Goal: Task Accomplishment & Management: Manage account settings

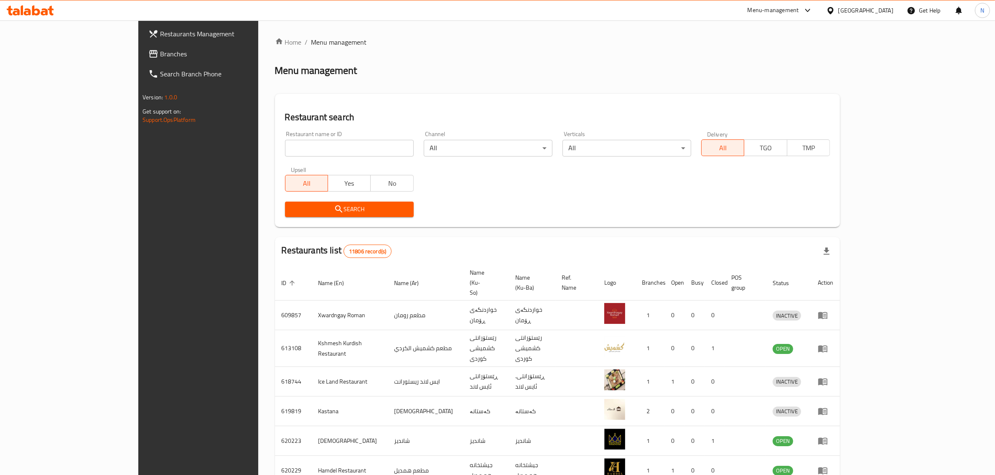
click at [320, 150] on input "search" at bounding box center [349, 148] width 129 height 17
paste input "695750"
type input "695750"
click at [343, 211] on span "Search" at bounding box center [349, 209] width 115 height 10
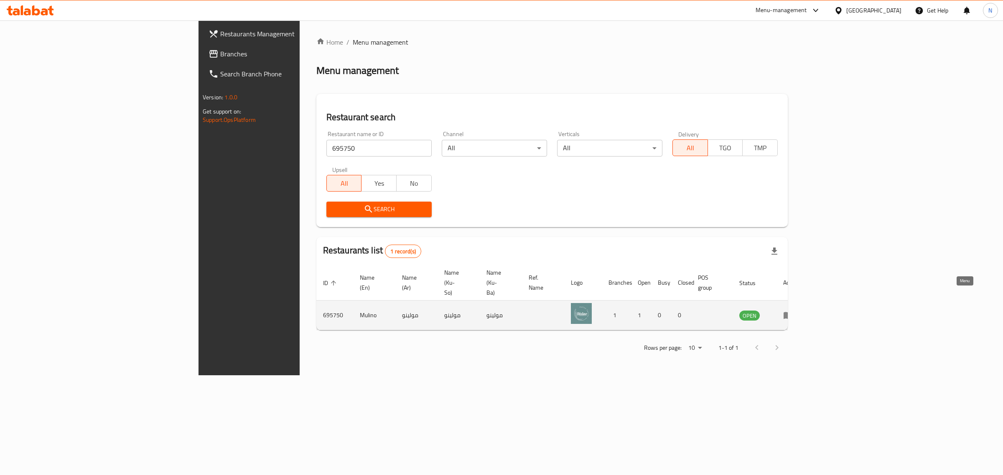
click at [793, 310] on icon "enhanced table" at bounding box center [788, 315] width 10 height 10
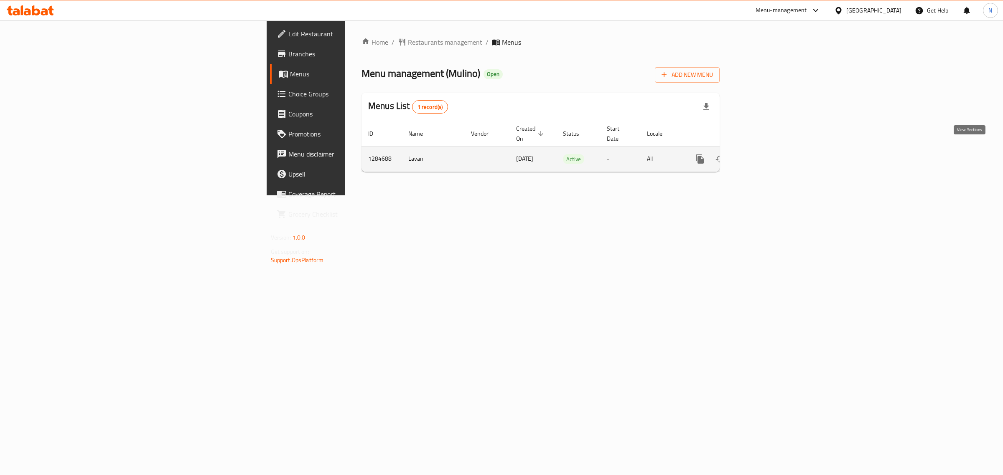
click at [765, 154] on icon "enhanced table" at bounding box center [760, 159] width 10 height 10
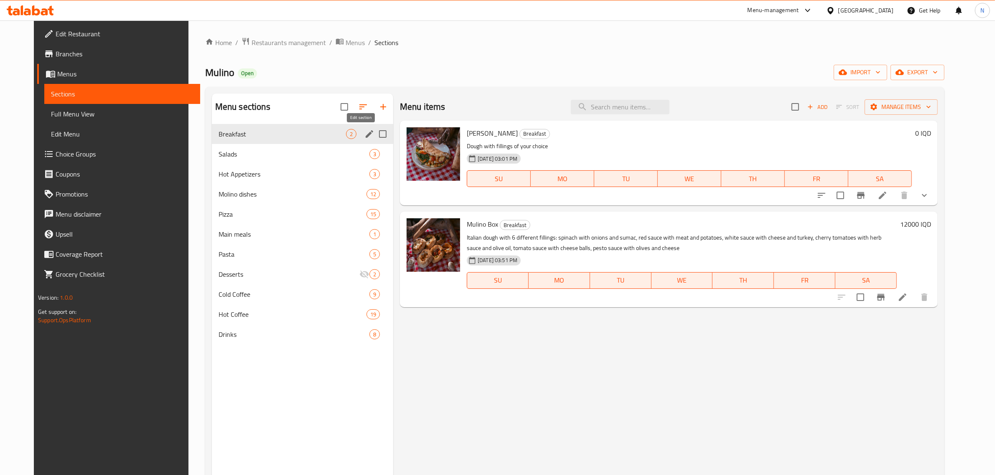
click at [366, 135] on icon "edit" at bounding box center [370, 134] width 8 height 8
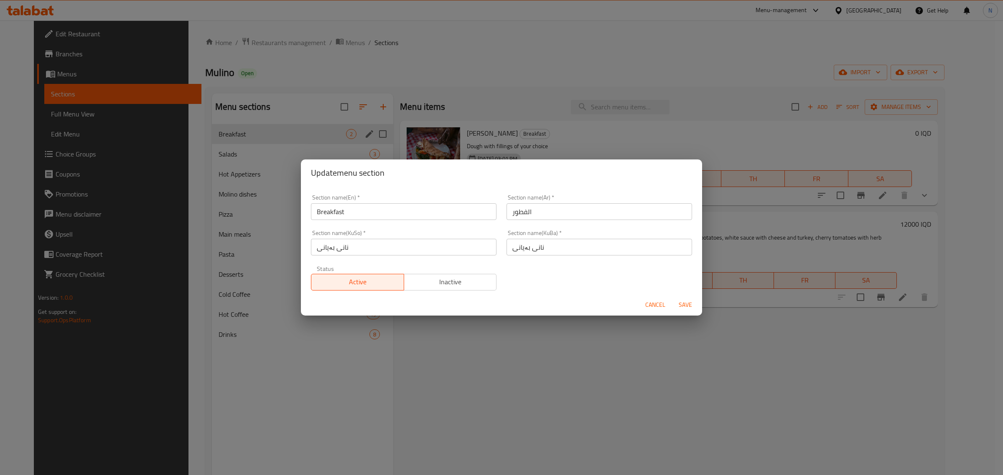
click at [522, 68] on div "Update menu section Section name(En)   * Breakfast Section name(En) * Section n…" at bounding box center [501, 237] width 1003 height 475
click at [924, 211] on div "Update menu section Section name(En)   * Breakfast Section name(En) * Section n…" at bounding box center [501, 237] width 1003 height 475
click at [648, 302] on span "Cancel" at bounding box center [655, 305] width 20 height 10
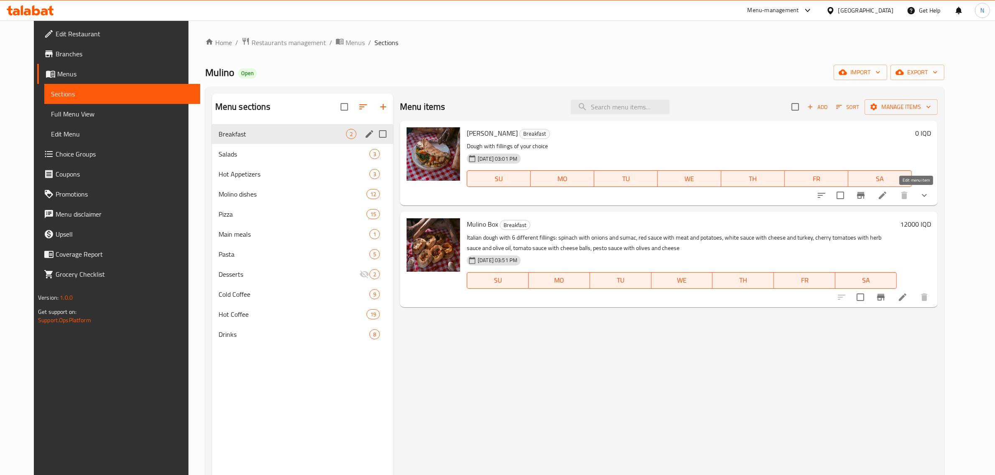
click at [887, 198] on icon at bounding box center [882, 195] width 10 height 10
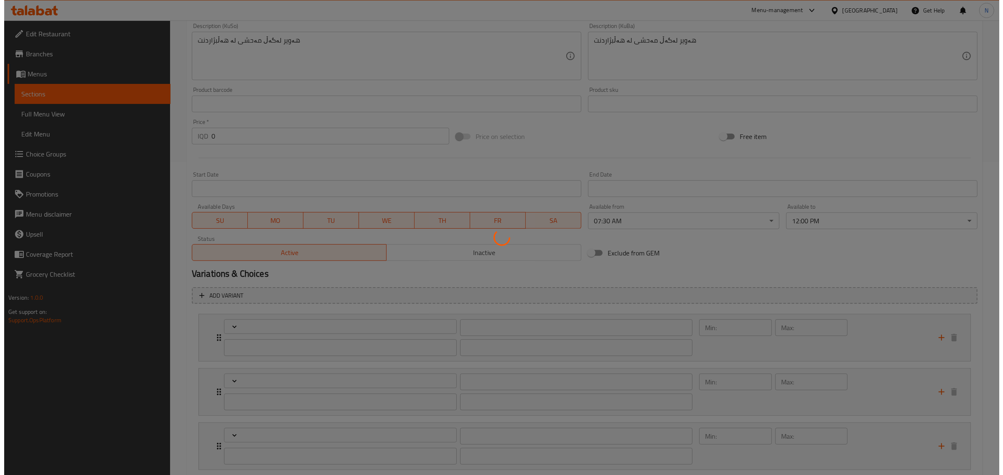
scroll to position [366, 0]
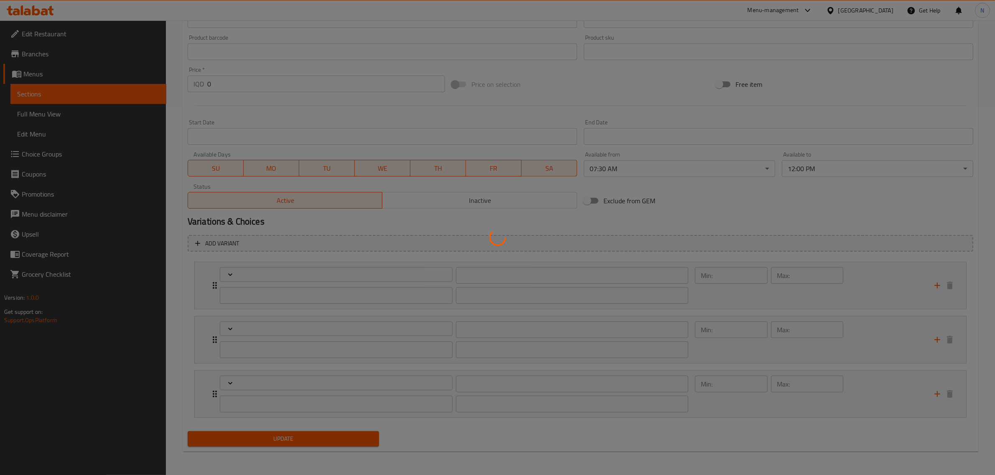
type input "إختيارك من حشوة الأول:"
type input "هەڵبژاردنت لە مەحشی یەکەم:"
type input "1"
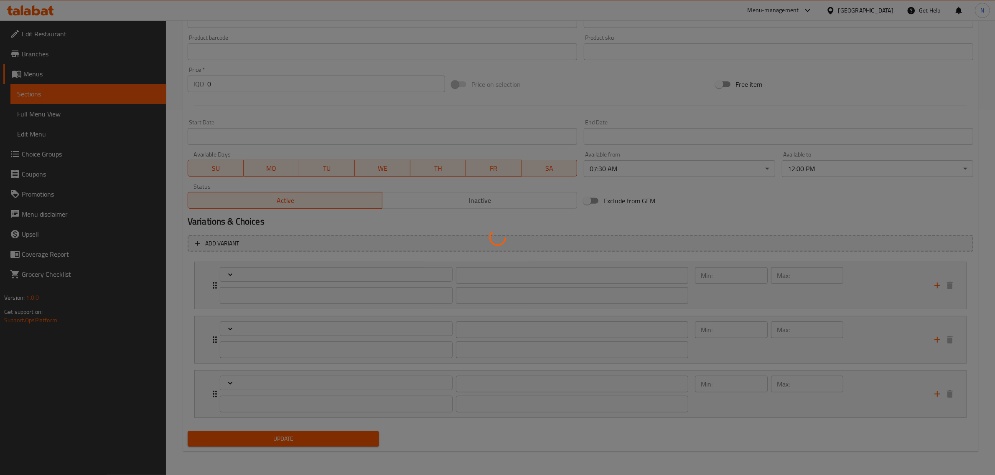
type input "إختيارك من حشوة الثاني:"
type input "هەڵبژاردنت لە مەحشی دووەم:"
type input "1"
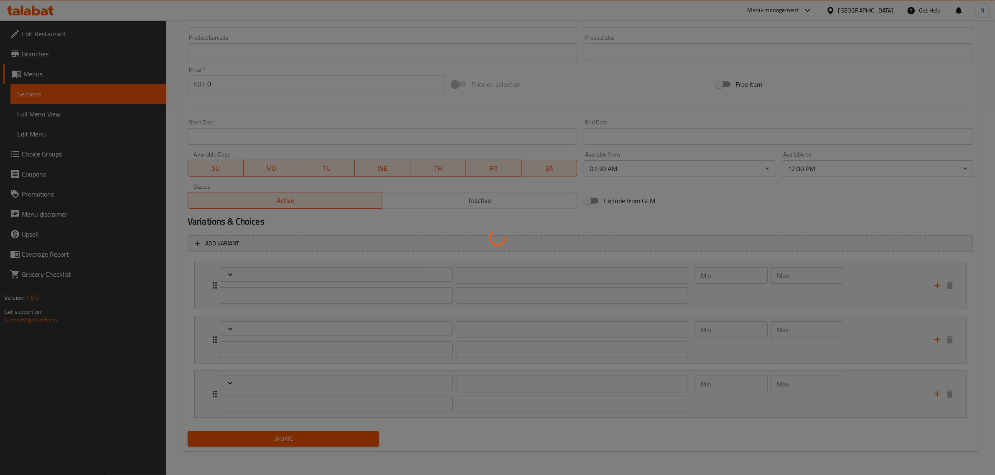
type input "إختيارك من حشوة الثالث:"
type input "هەڵبژاردنت لە مەحشی سێیەم:"
type input "1"
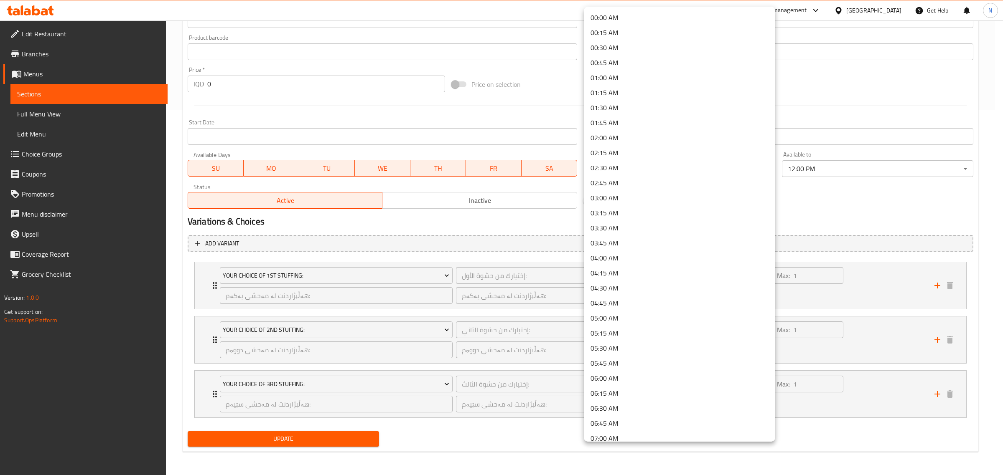
click at [686, 22] on li "00:00 AM" at bounding box center [679, 17] width 191 height 15
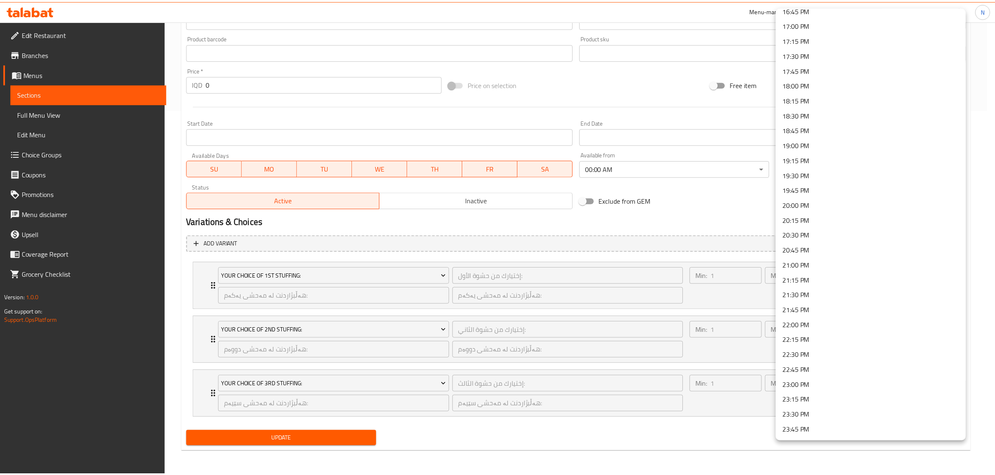
scroll to position [1029, 0]
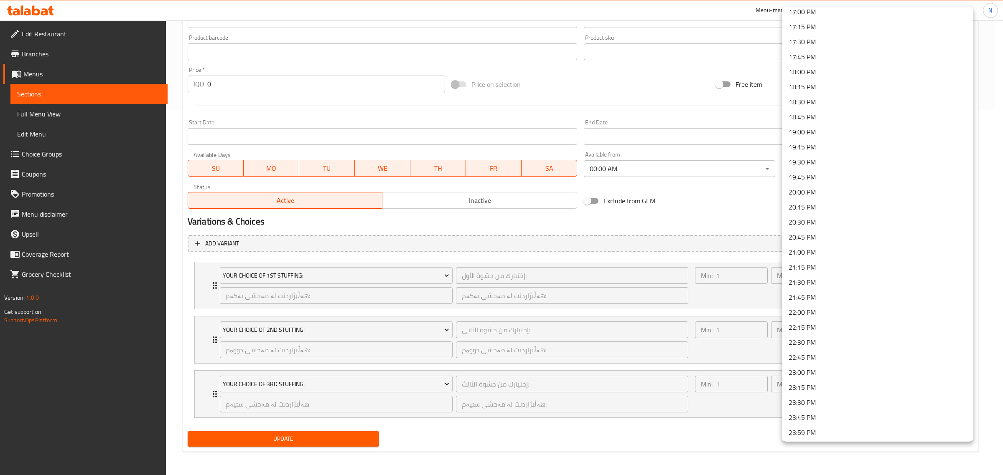
click at [884, 431] on li "23:59 PM" at bounding box center [877, 432] width 191 height 15
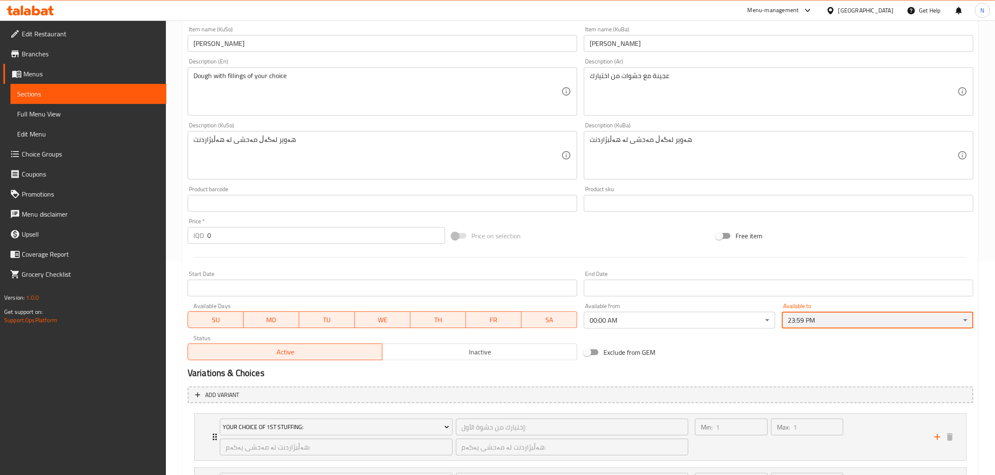
scroll to position [0, 0]
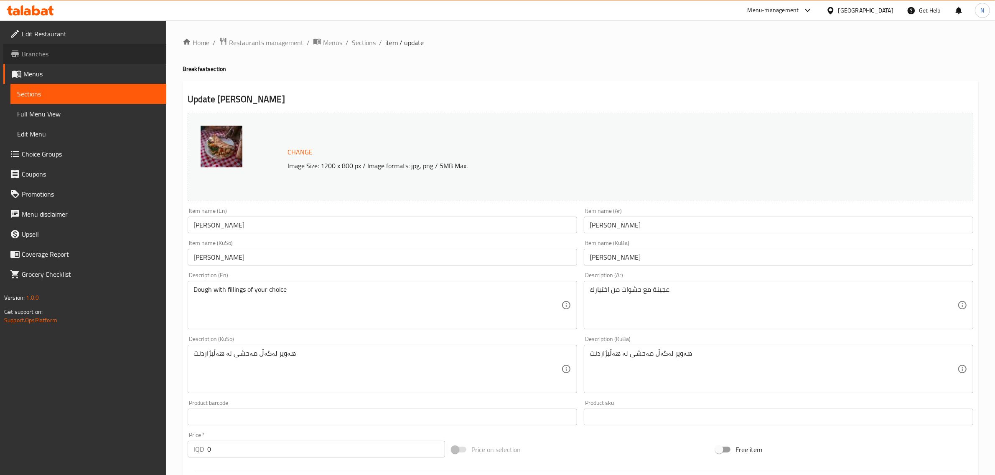
click at [98, 50] on span "Branches" at bounding box center [91, 54] width 138 height 10
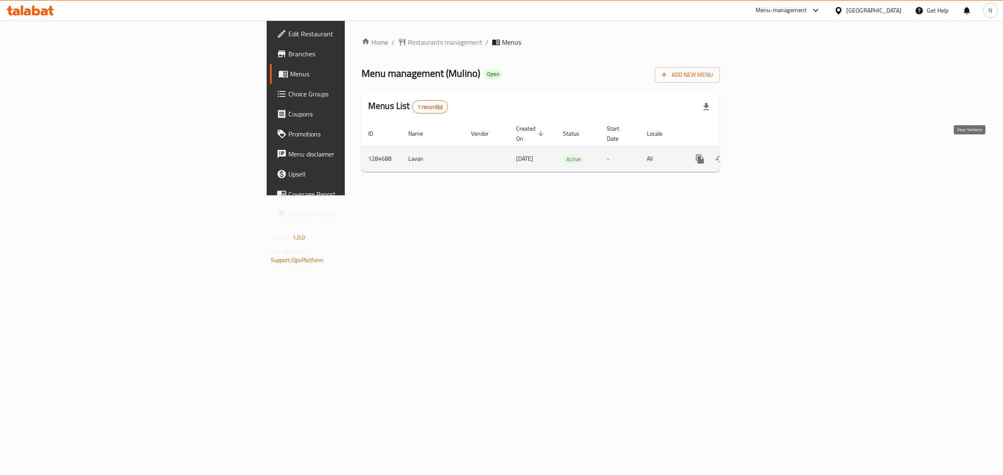
click at [770, 149] on link "enhanced table" at bounding box center [760, 159] width 20 height 20
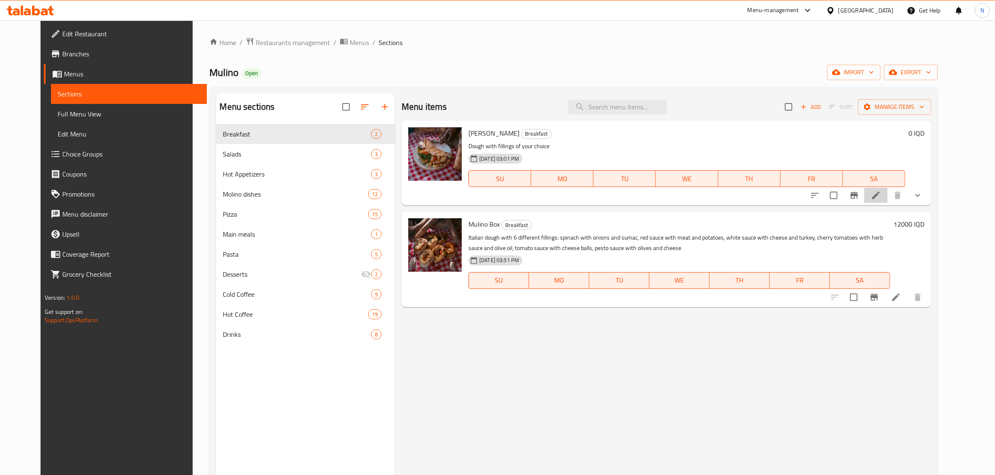
click at [887, 189] on li at bounding box center [875, 195] width 23 height 15
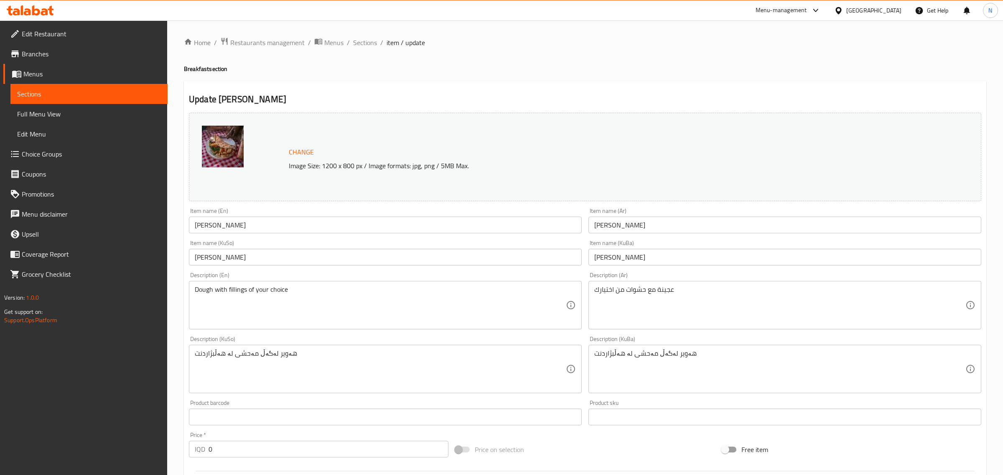
scroll to position [366, 0]
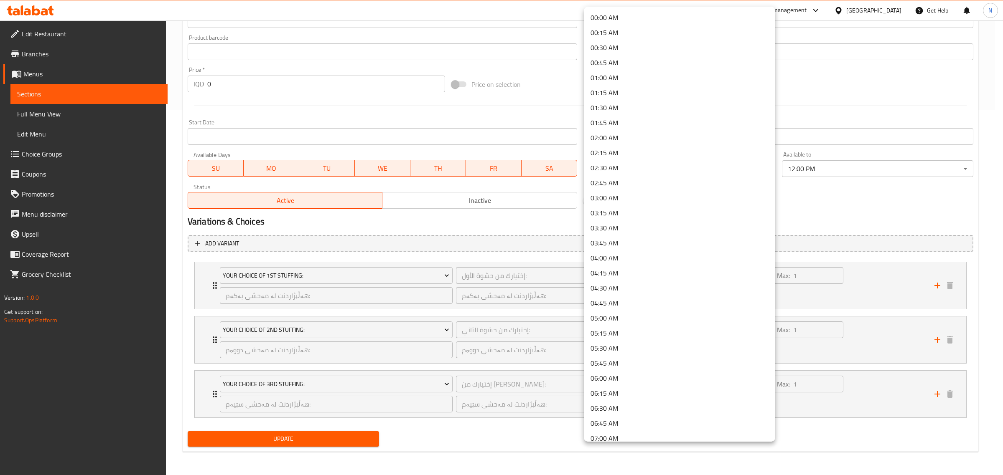
scroll to position [244, 0]
click at [631, 251] on li "08:00 AM" at bounding box center [679, 255] width 191 height 15
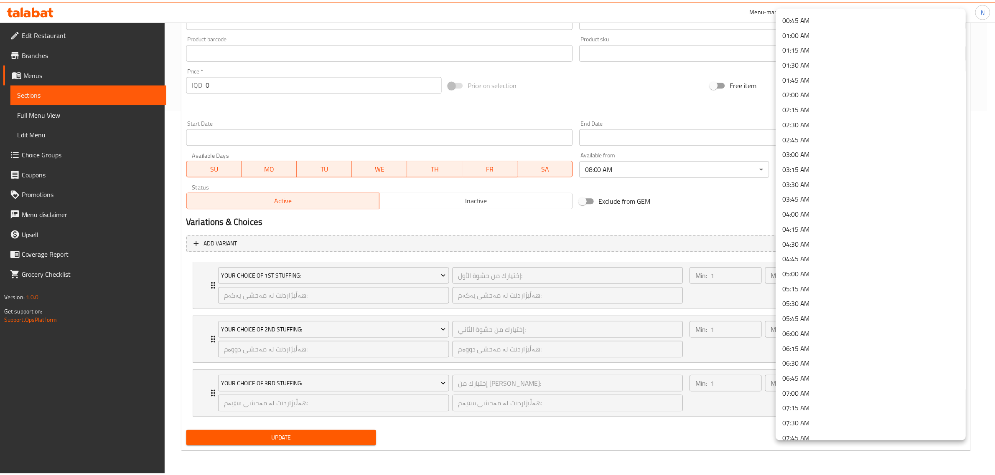
scroll to position [0, 0]
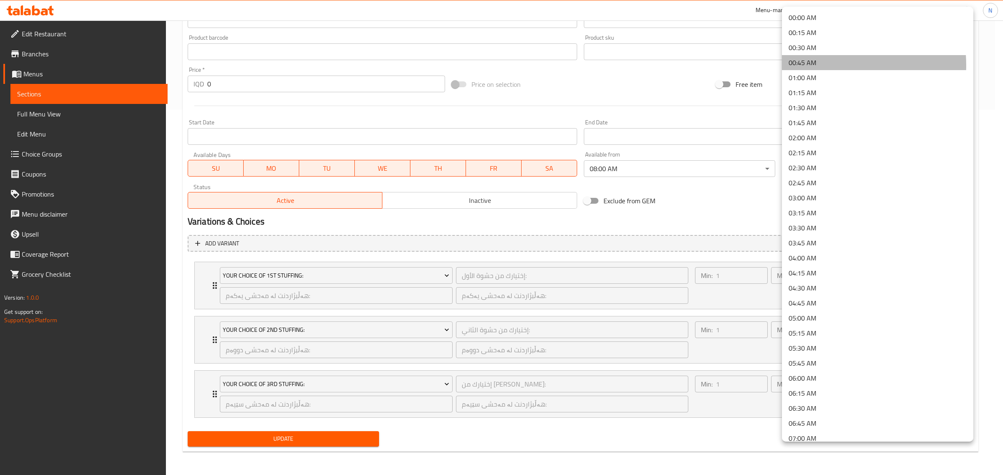
click at [811, 66] on li "00:45 AM" at bounding box center [877, 62] width 191 height 15
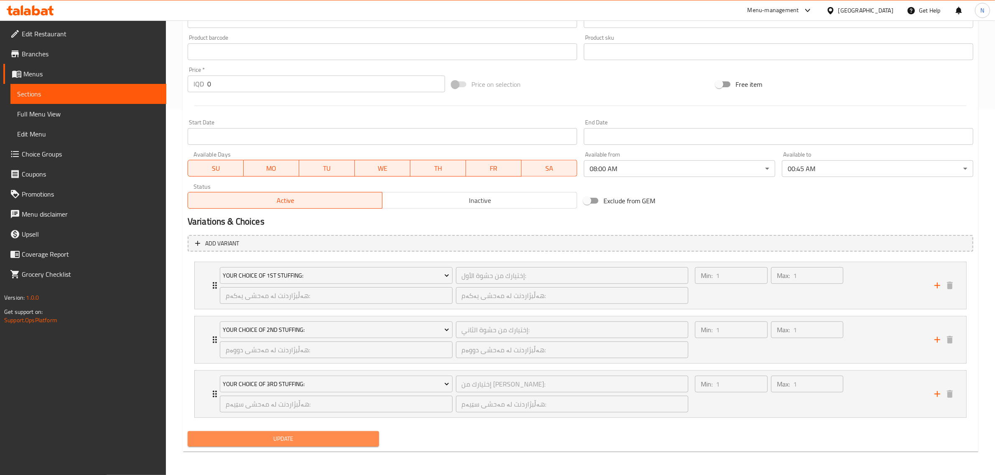
click at [332, 444] on span "Update" at bounding box center [283, 439] width 178 height 10
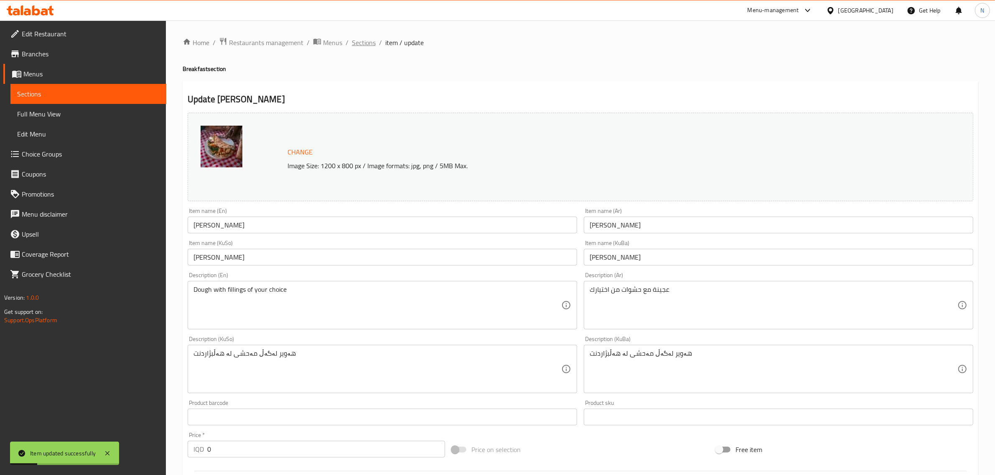
click at [360, 47] on span "Sections" at bounding box center [364, 43] width 24 height 10
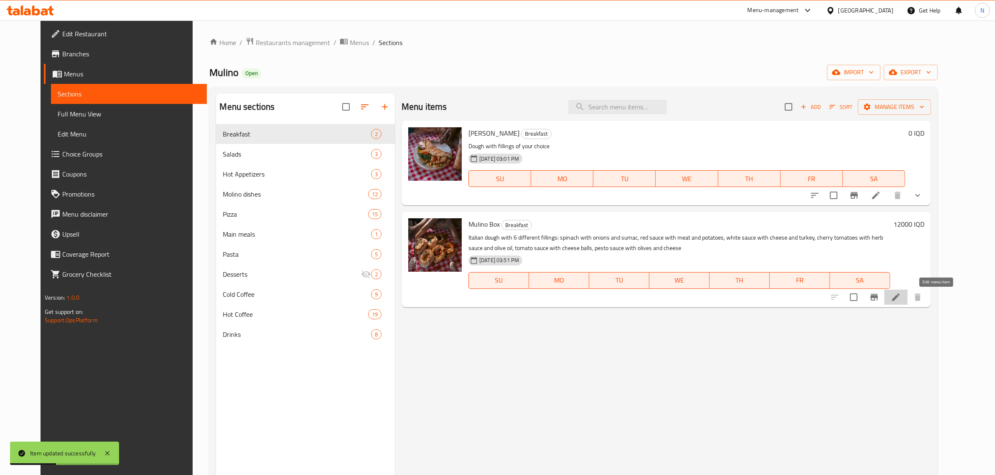
click at [901, 295] on icon at bounding box center [896, 297] width 10 height 10
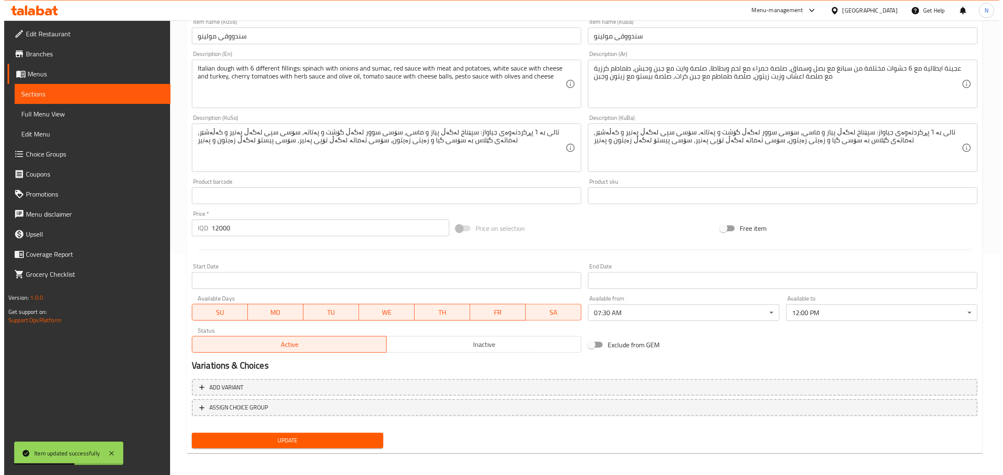
scroll to position [222, 0]
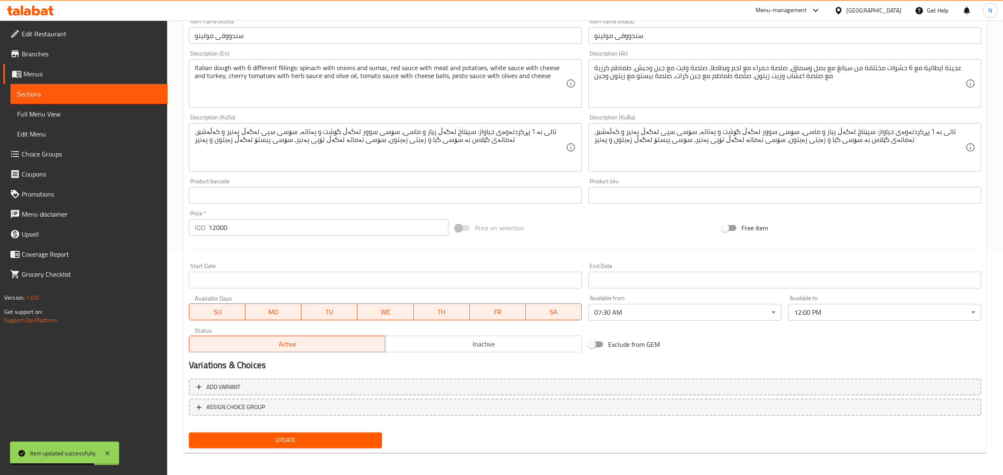
click at [692, 254] on body "Item updated successfully ​ Menu-management Iraq Get Help N Edit Restaurant Bra…" at bounding box center [501, 26] width 1003 height 455
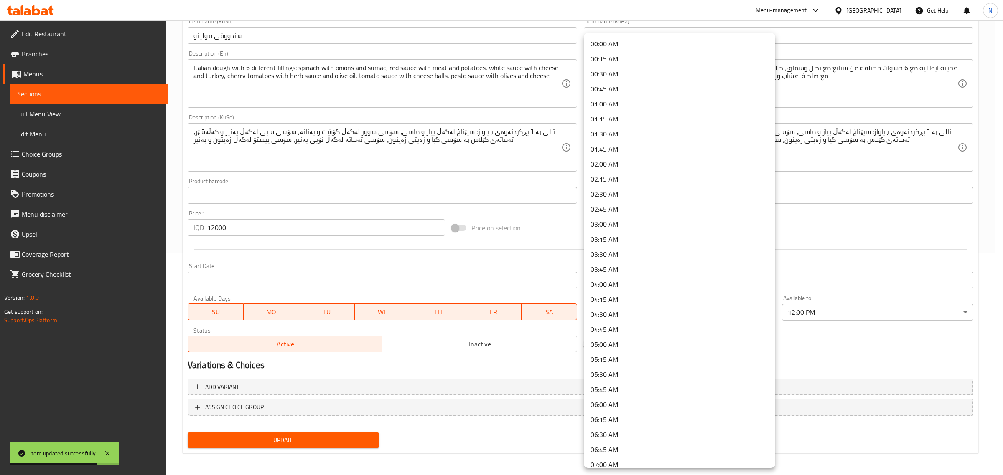
scroll to position [244, 0]
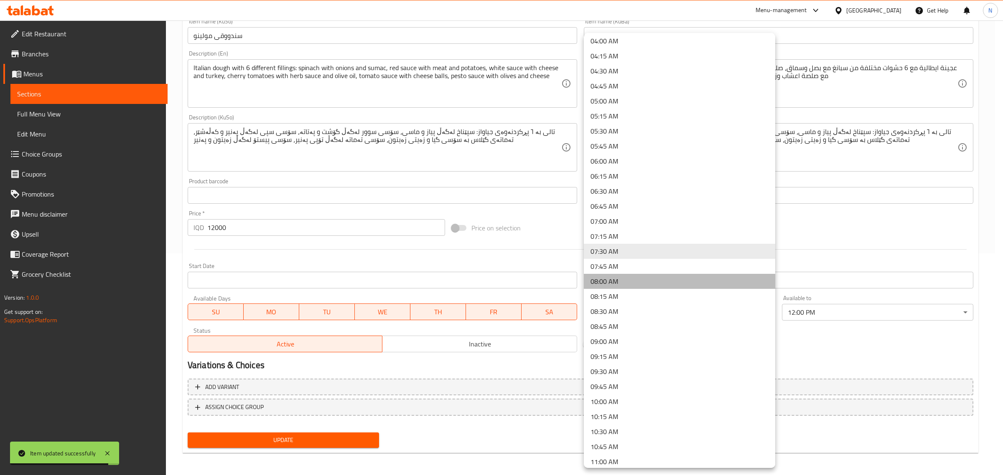
click at [679, 278] on li "08:00 AM" at bounding box center [679, 281] width 191 height 15
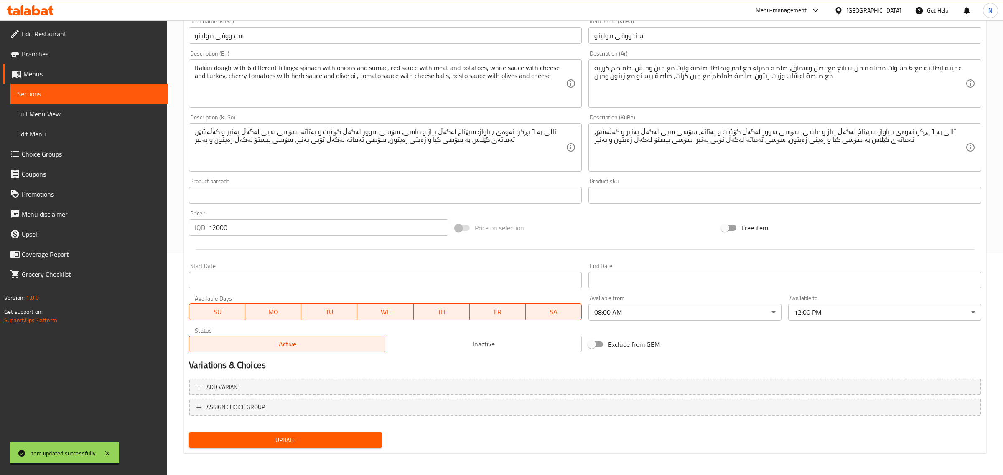
click at [847, 254] on body "Item updated successfully ​ Menu-management Iraq Get Help N Edit Restaurant Bra…" at bounding box center [501, 26] width 1003 height 455
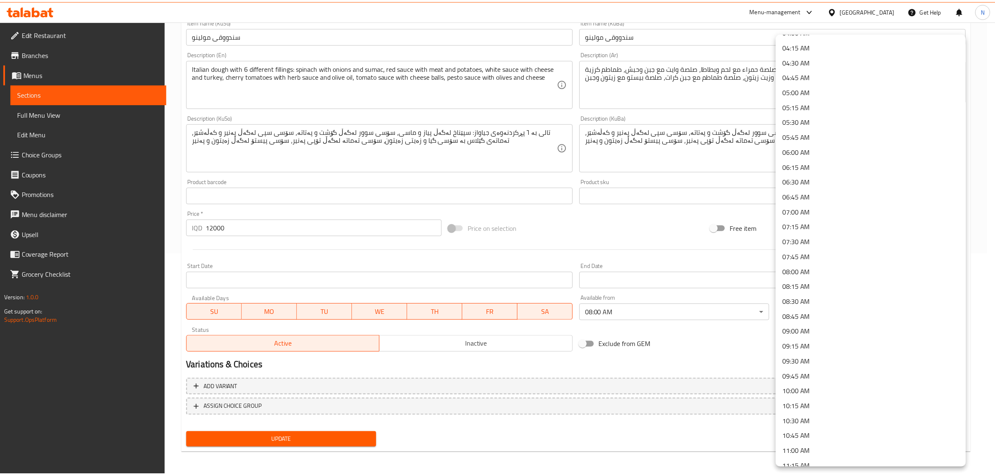
scroll to position [0, 0]
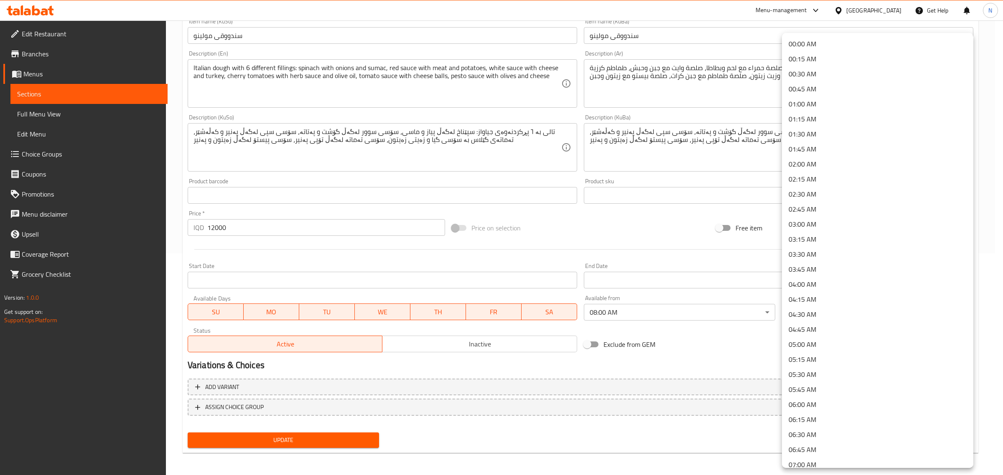
click at [838, 89] on li "00:45 AM" at bounding box center [877, 88] width 191 height 15
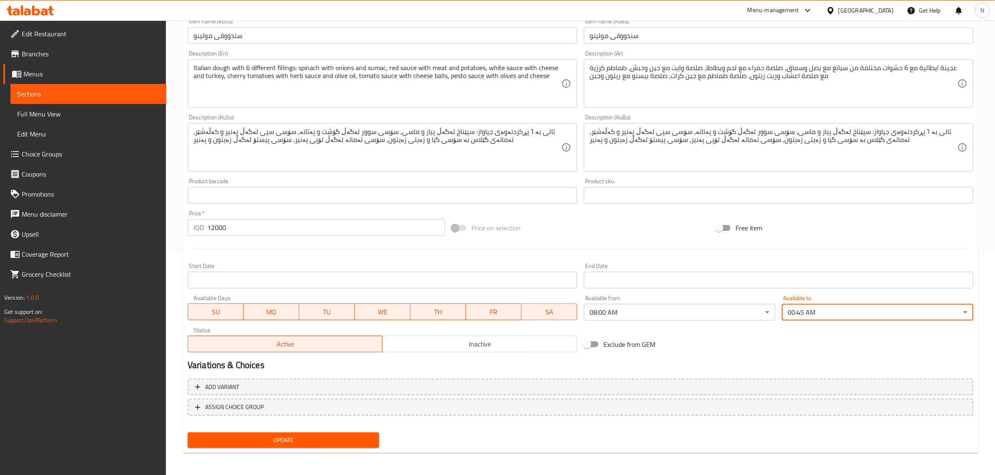
click at [370, 447] on button "Update" at bounding box center [283, 440] width 191 height 15
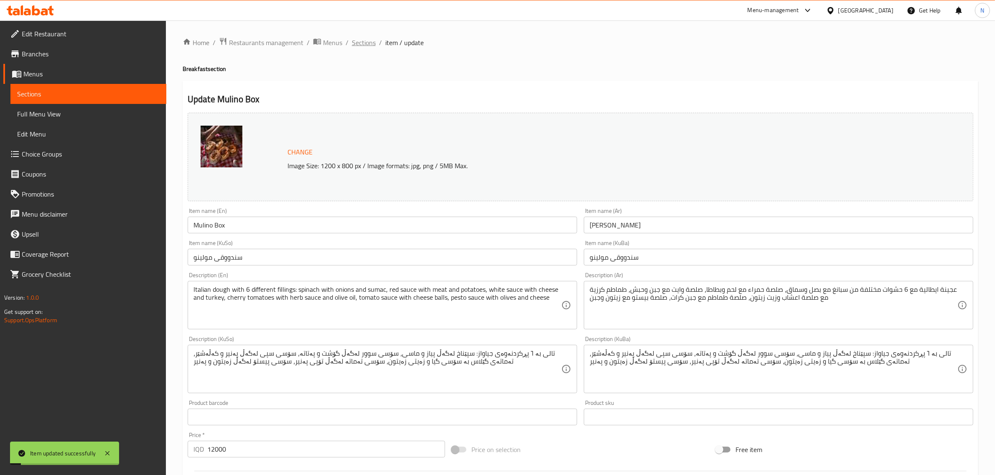
click at [358, 42] on span "Sections" at bounding box center [364, 43] width 24 height 10
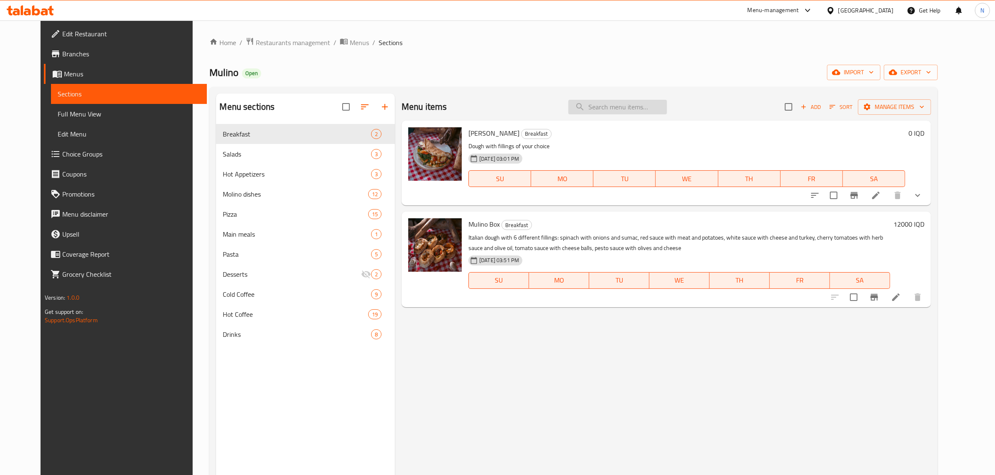
click at [598, 101] on input "search" at bounding box center [617, 107] width 99 height 15
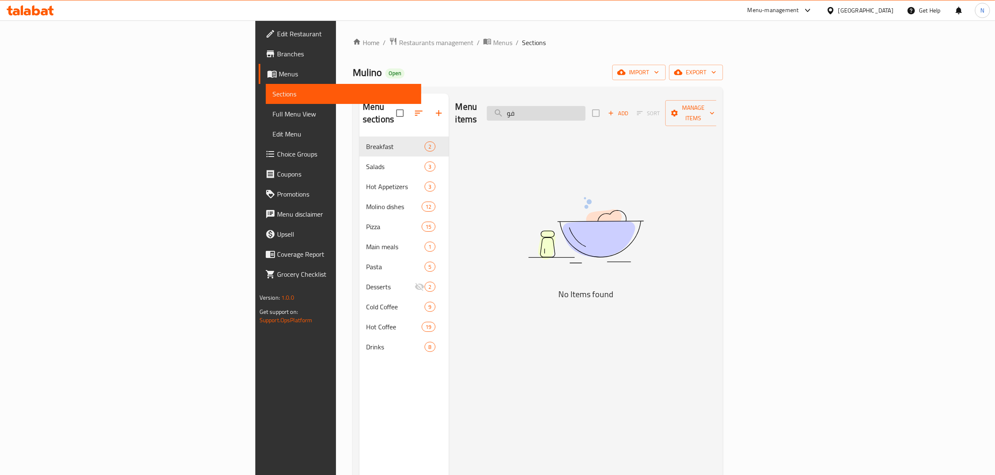
type input "ف"
type input "f"
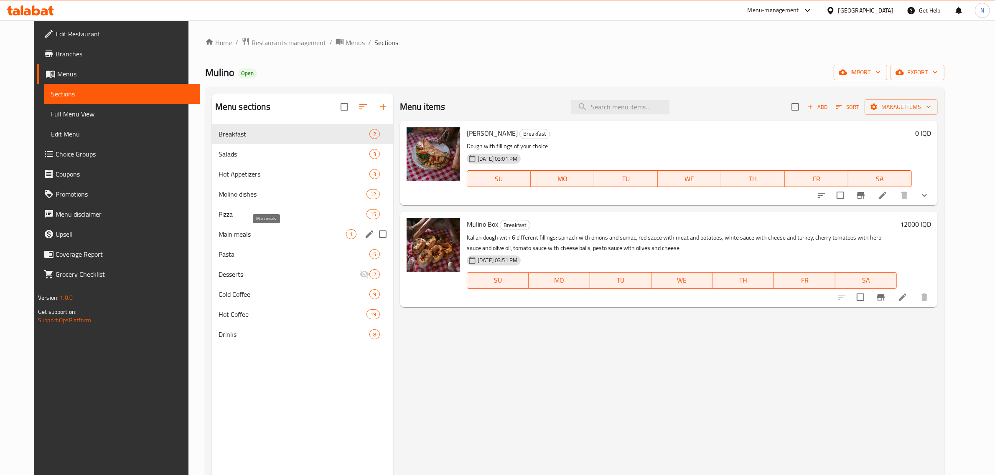
click at [297, 233] on span "Main meals" at bounding box center [281, 234] width 127 height 10
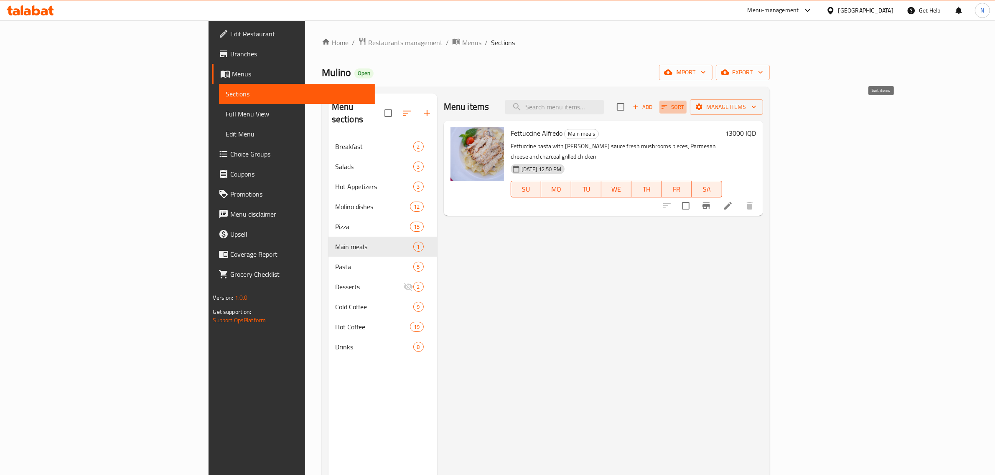
click at [684, 109] on span "Sort" at bounding box center [672, 107] width 23 height 10
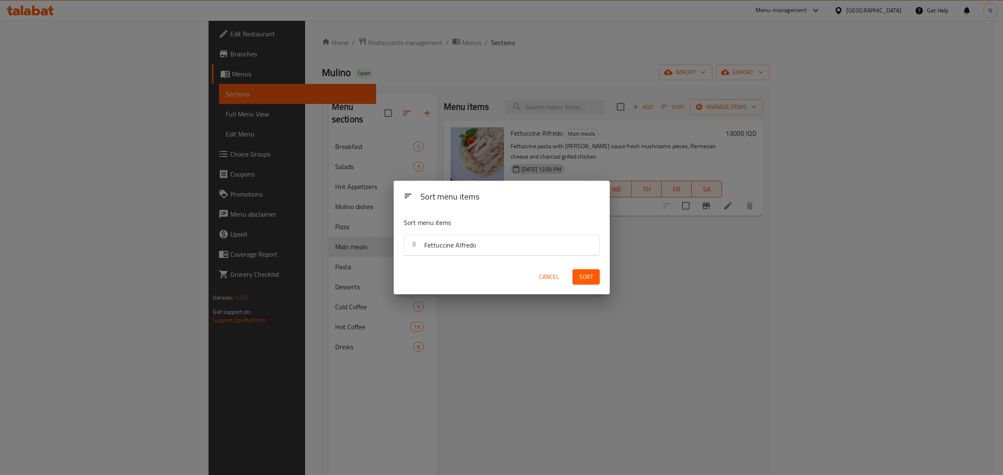
click at [535, 244] on div "Fettuccine Alfredo" at bounding box center [501, 245] width 188 height 20
click at [556, 282] on span "Cancel" at bounding box center [549, 277] width 20 height 10
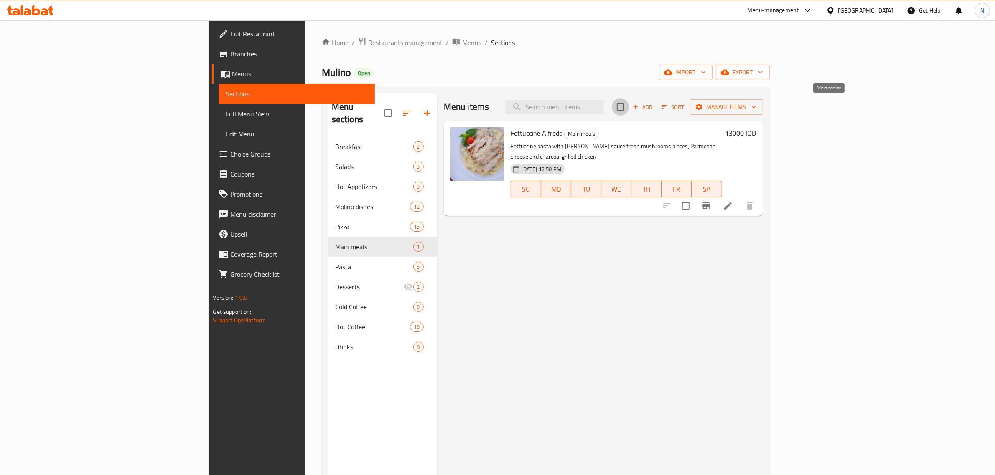
click at [629, 107] on input "checkbox" at bounding box center [621, 107] width 18 height 18
checkbox input "true"
click at [684, 103] on span "Sort" at bounding box center [672, 107] width 23 height 10
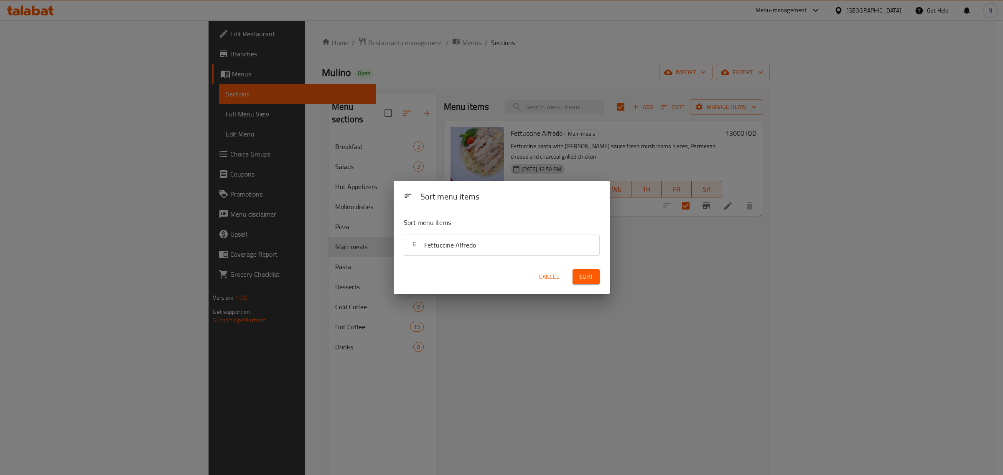
click at [544, 274] on span "Cancel" at bounding box center [549, 277] width 20 height 10
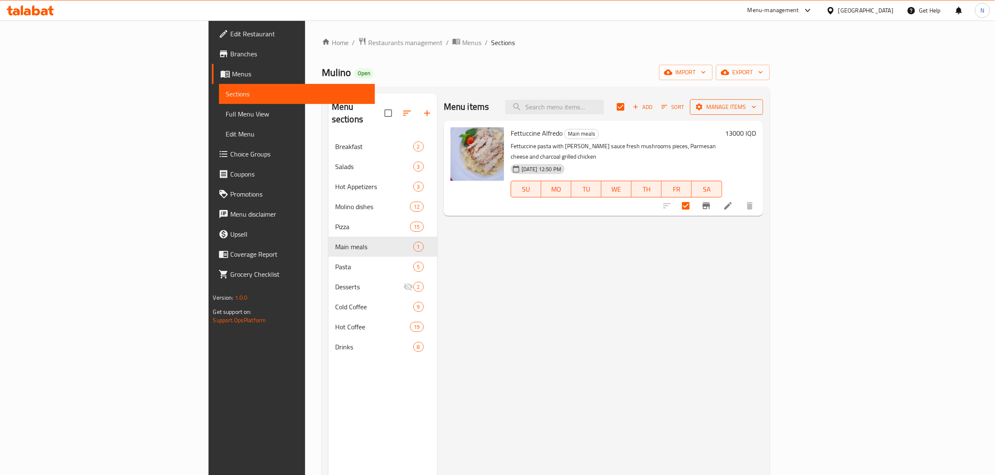
click at [756, 107] on span "Manage items" at bounding box center [726, 107] width 60 height 10
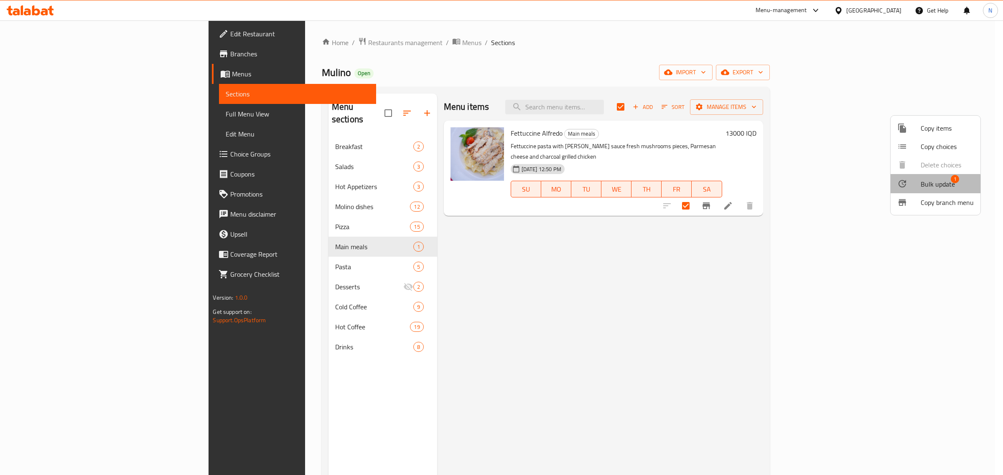
click at [923, 187] on span "Bulk update" at bounding box center [937, 184] width 34 height 10
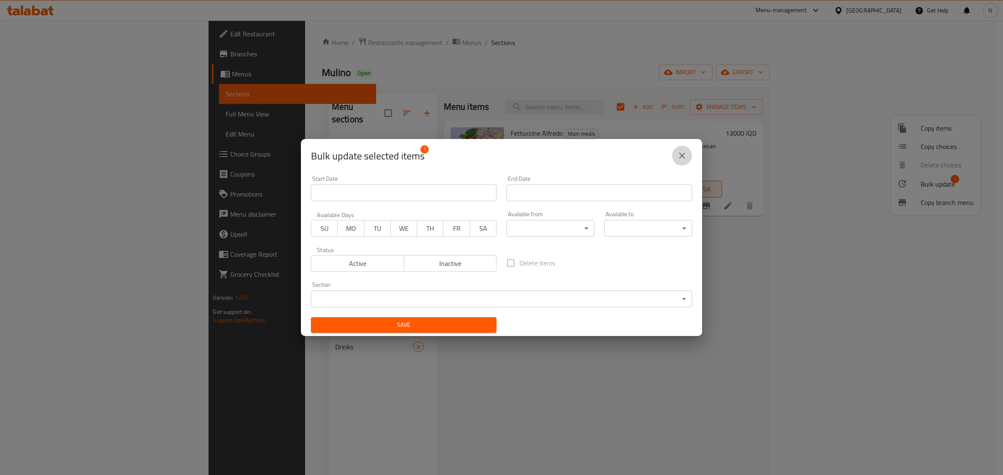
click at [679, 157] on icon "close" at bounding box center [682, 156] width 10 height 10
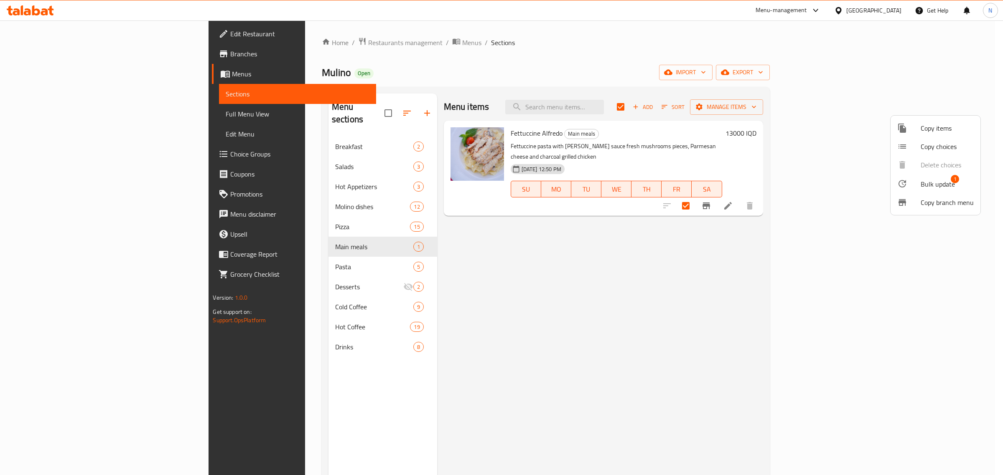
click at [947, 133] on span "Copy items" at bounding box center [946, 128] width 53 height 10
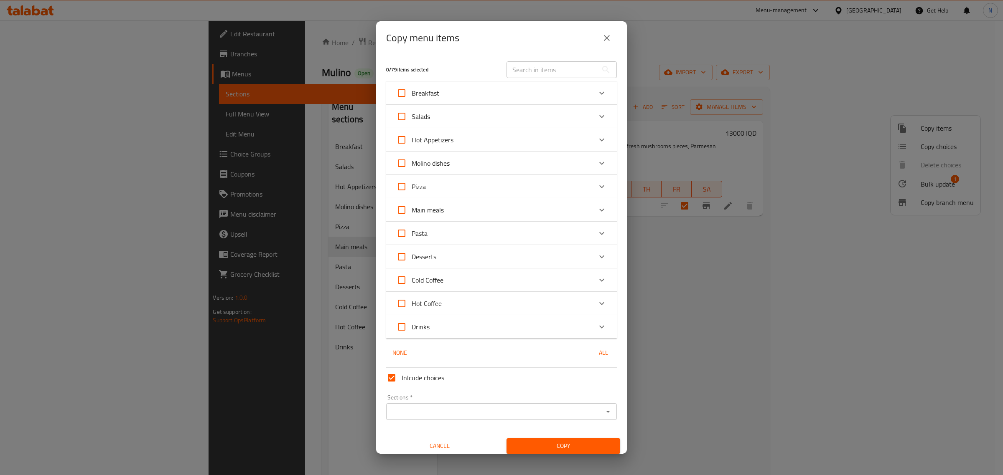
click at [403, 161] on input "Molino dishes" at bounding box center [401, 163] width 20 height 20
checkbox input "true"
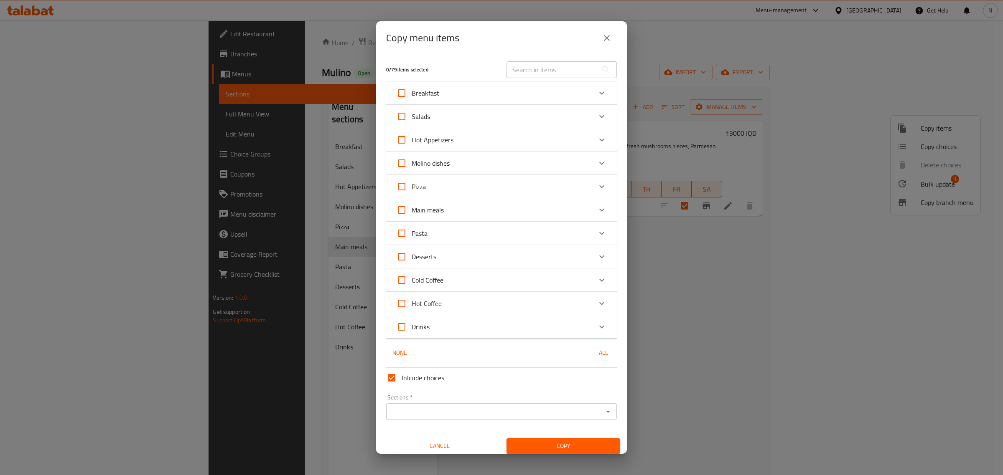
checkbox input "true"
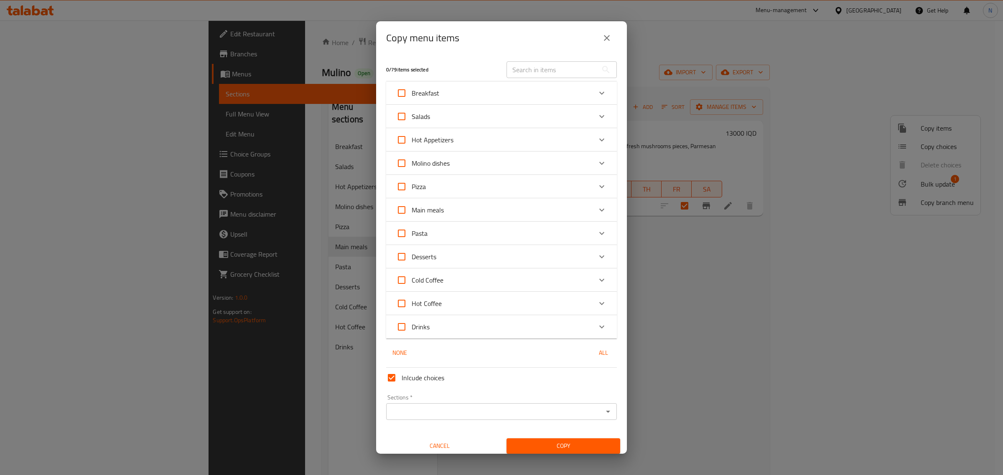
checkbox input "true"
click at [558, 420] on div "Sections *" at bounding box center [501, 412] width 231 height 17
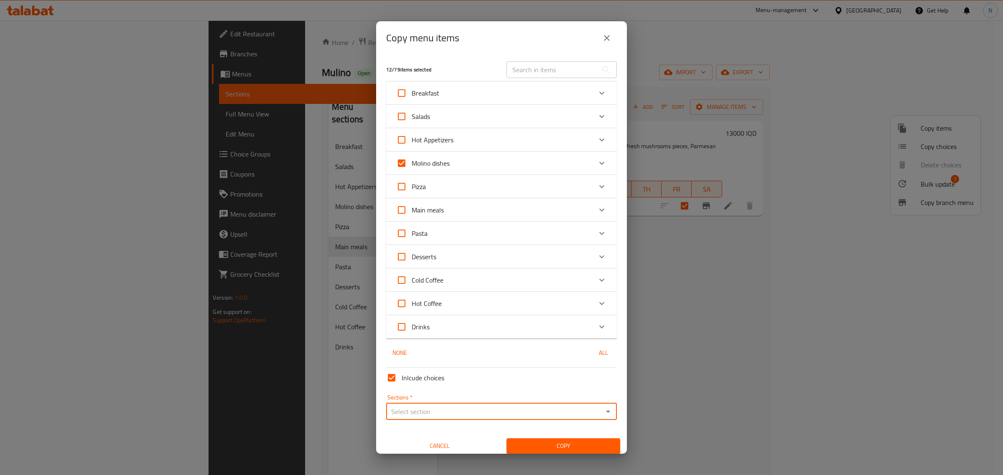
click at [579, 442] on span "Copy" at bounding box center [563, 446] width 100 height 10
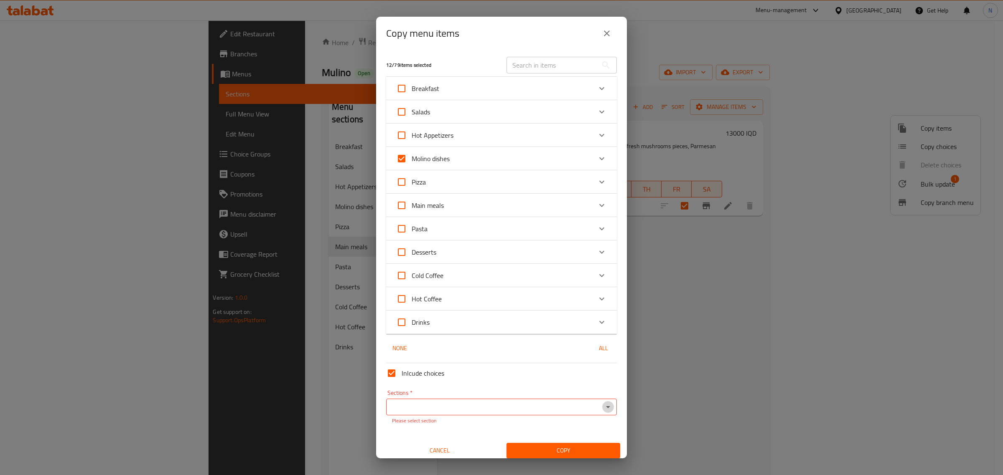
click at [604, 404] on icon "Open" at bounding box center [608, 407] width 10 height 10
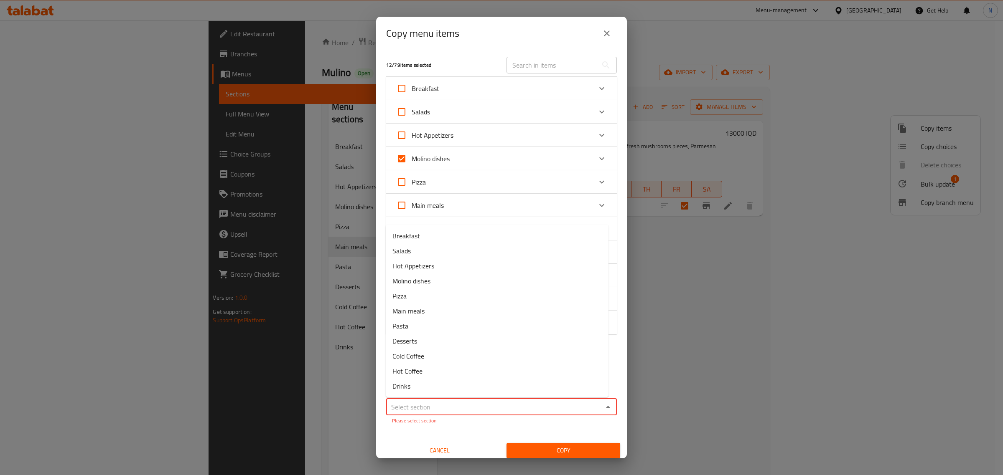
click at [551, 420] on p "Please select section" at bounding box center [501, 421] width 219 height 8
click at [516, 276] on li "Molino dishes" at bounding box center [497, 281] width 223 height 15
type input "Molino dishes"
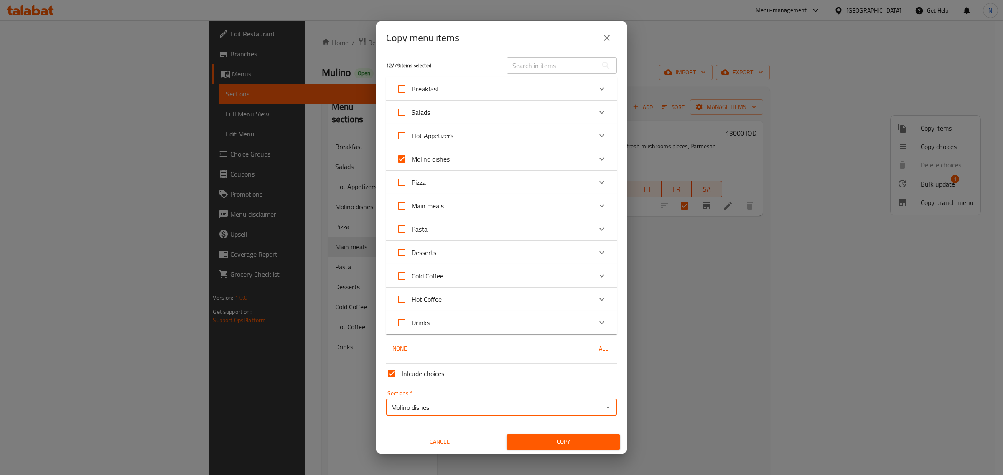
scroll to position [5, 0]
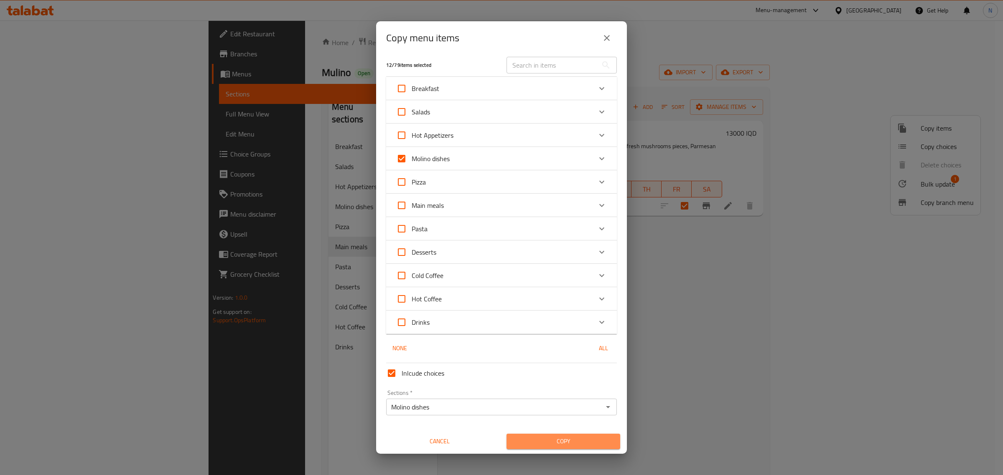
click at [585, 439] on span "Copy" at bounding box center [563, 442] width 100 height 10
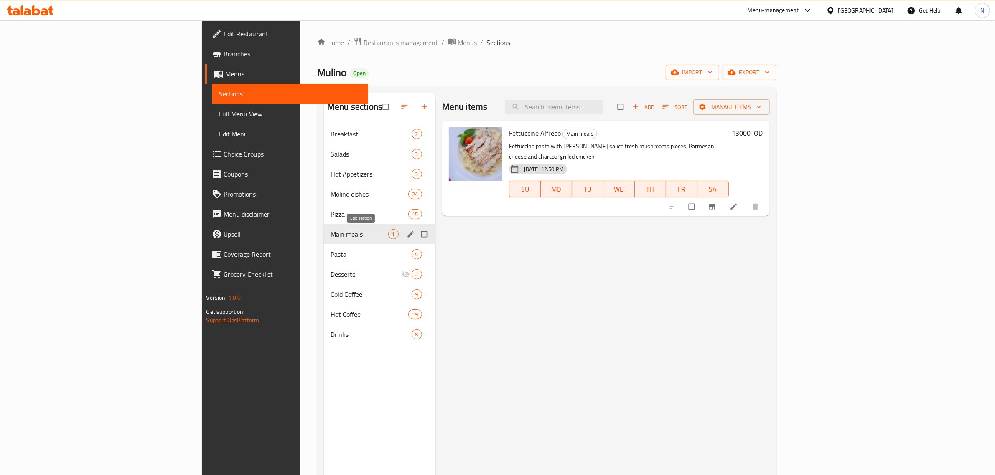
click at [406, 231] on icon "edit" at bounding box center [410, 234] width 8 height 8
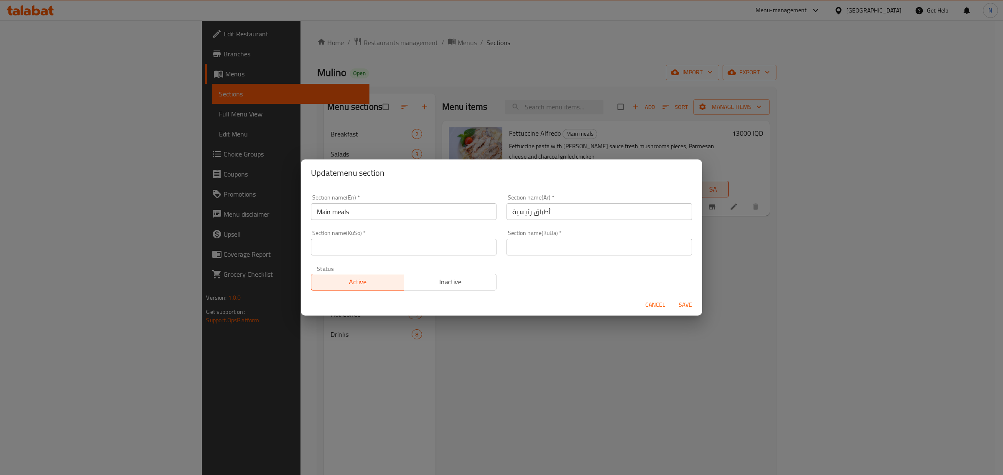
click at [425, 280] on span "Inactive" at bounding box center [450, 282] width 86 height 12
click at [691, 306] on span "Save" at bounding box center [685, 305] width 20 height 10
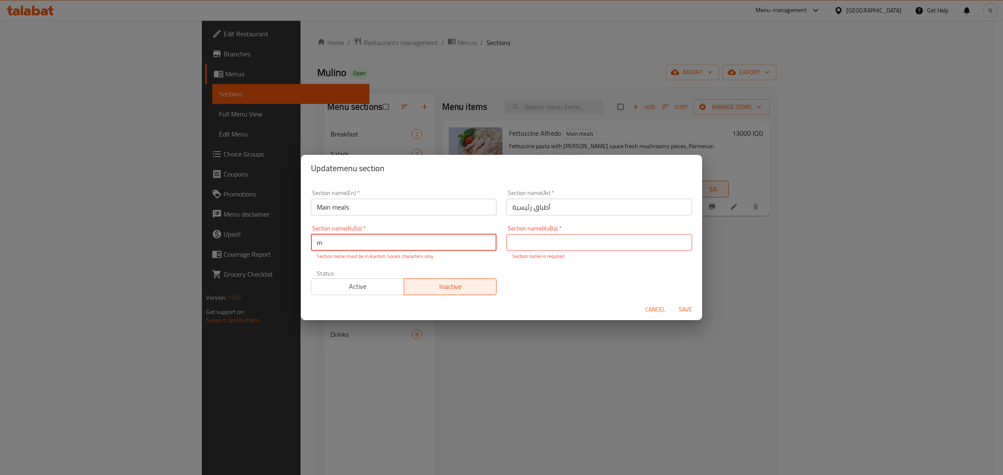
type input "m"
click at [531, 244] on input "text" at bounding box center [598, 242] width 185 height 17
type input "m"
click at [677, 302] on button "Save" at bounding box center [685, 309] width 27 height 15
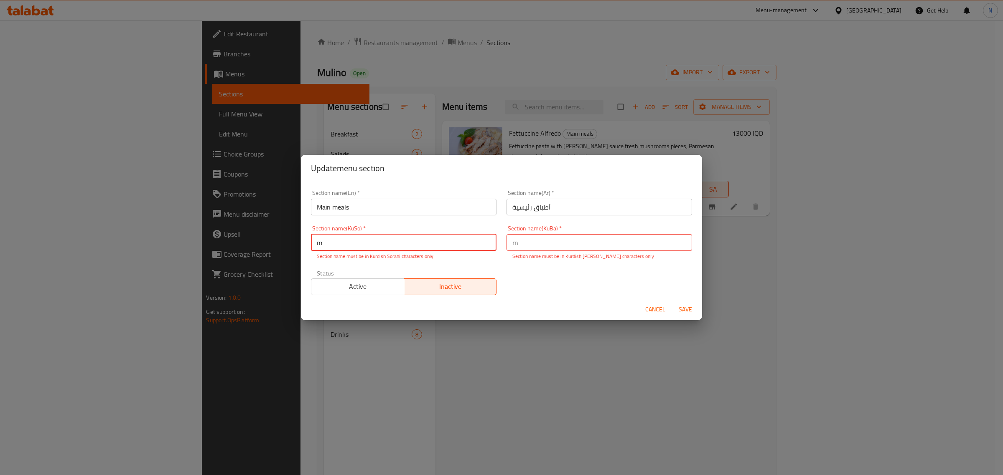
click at [537, 208] on input "أطباق رئيسية" at bounding box center [598, 207] width 185 height 17
click at [403, 241] on input "m" at bounding box center [403, 242] width 185 height 17
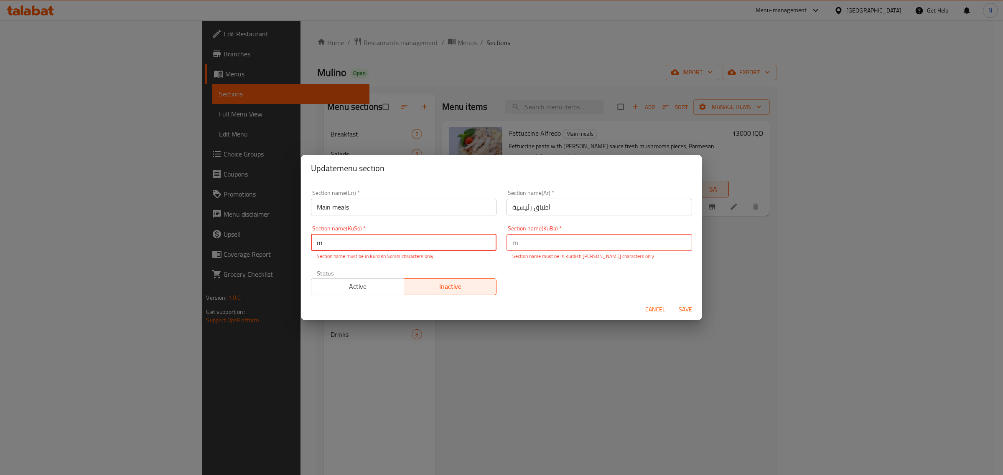
paste input "أطباق رئيسية"
type input "أطباق رئيسية"
click at [560, 243] on input "m" at bounding box center [598, 242] width 185 height 17
paste input "أطباق رئيسية"
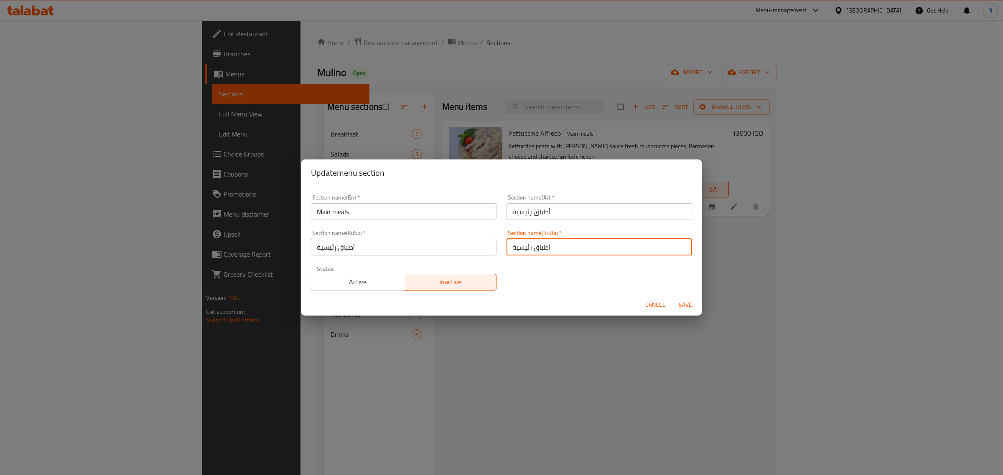
type input "أطباق رئيسية"
click at [687, 307] on span "Save" at bounding box center [685, 305] width 20 height 10
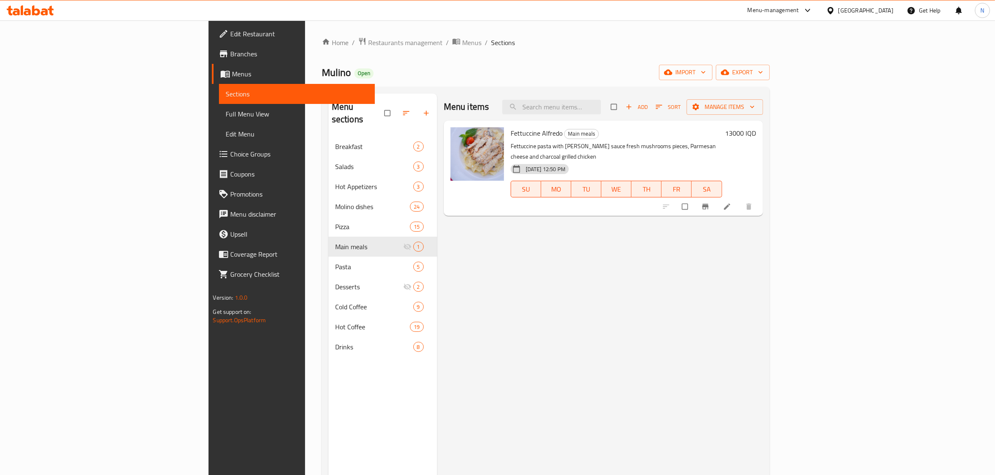
click at [43, 7] on icon at bounding box center [30, 10] width 47 height 10
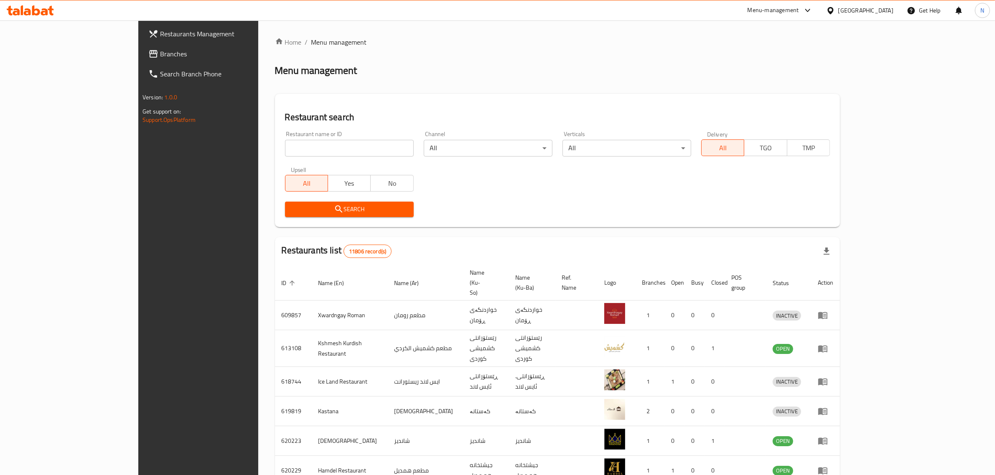
click at [323, 155] on input "search" at bounding box center [349, 148] width 129 height 17
paste input "700057"
type input "700057"
click at [320, 211] on span "Search" at bounding box center [349, 209] width 115 height 10
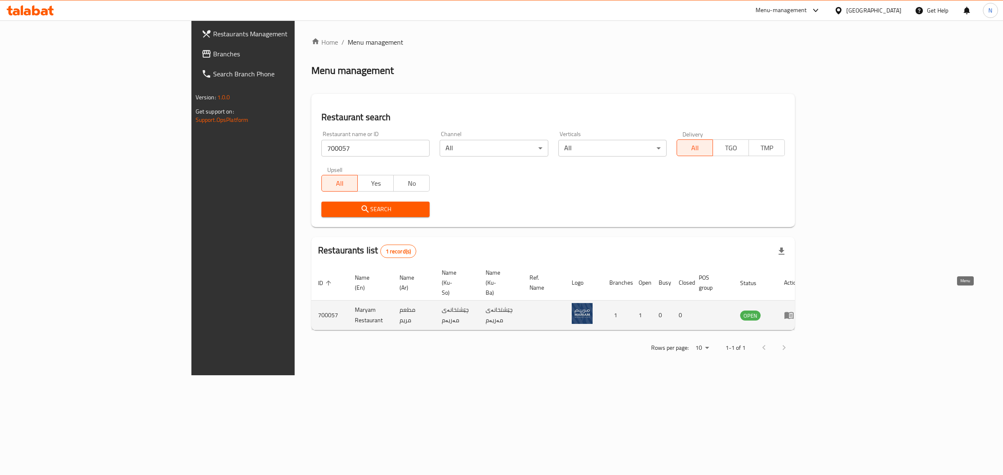
click at [793, 312] on icon "enhanced table" at bounding box center [788, 315] width 9 height 7
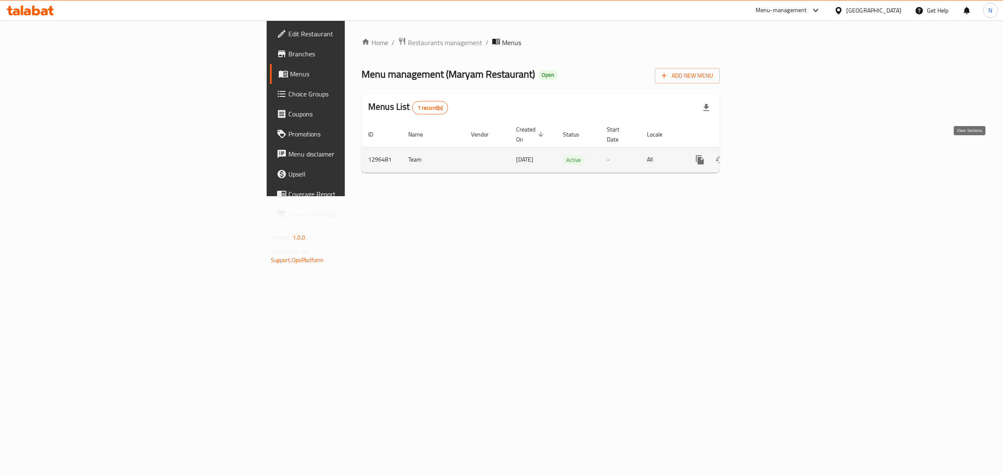
click at [770, 150] on link "enhanced table" at bounding box center [760, 160] width 20 height 20
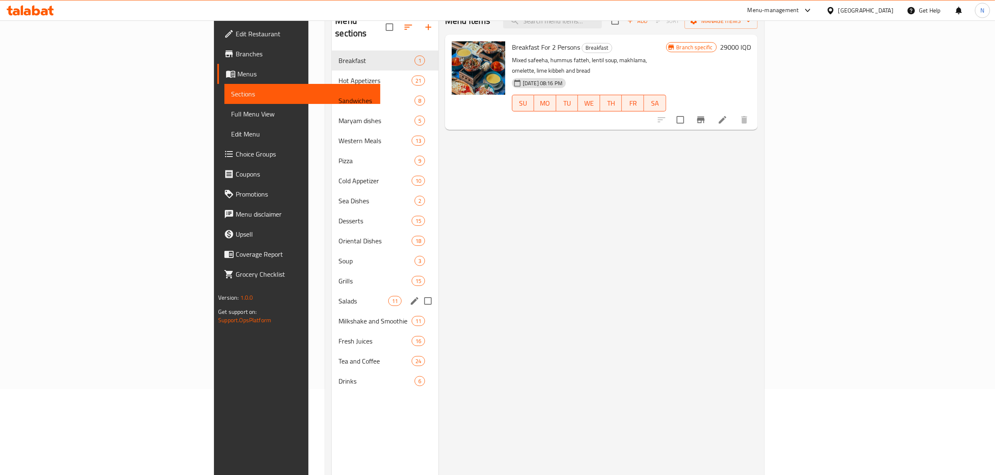
scroll to position [104, 0]
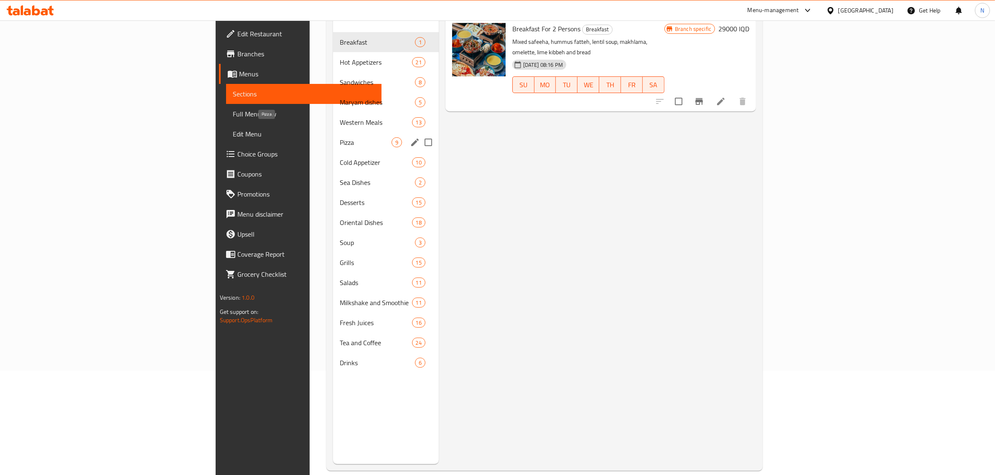
click at [340, 137] on span "Pizza" at bounding box center [366, 142] width 52 height 10
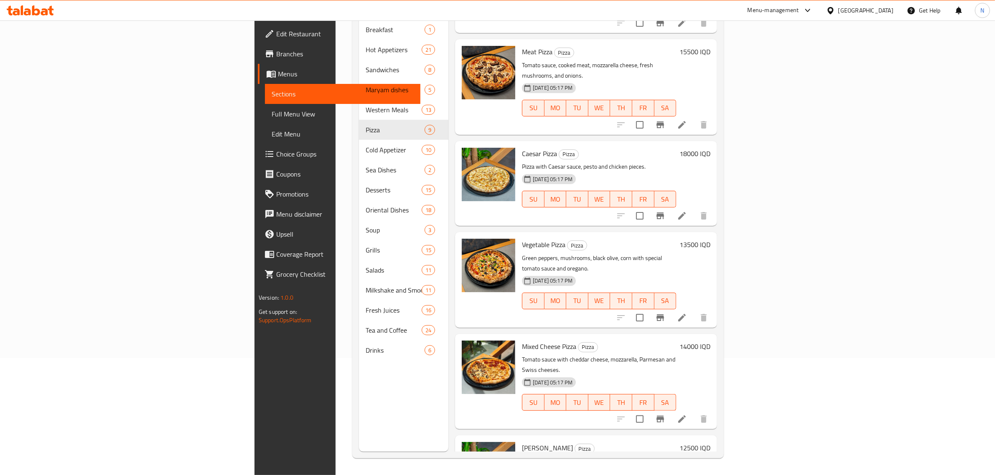
scroll to position [313, 0]
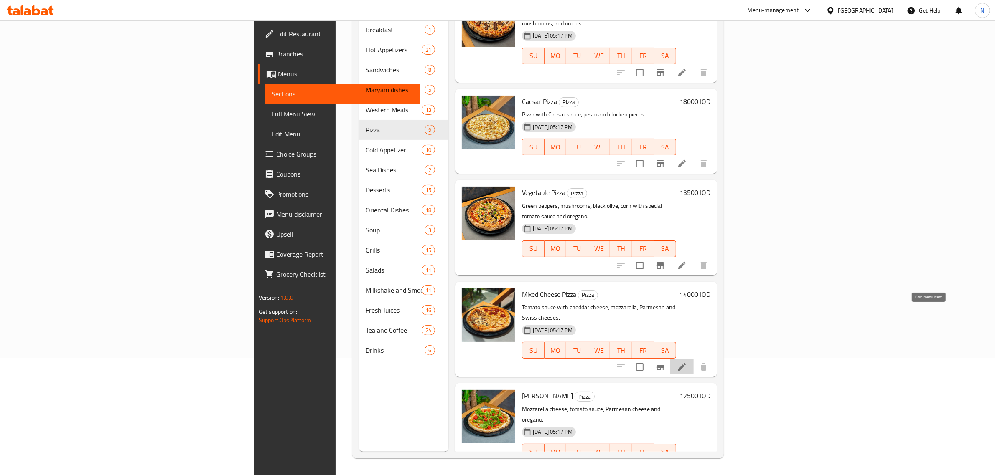
click at [687, 362] on icon at bounding box center [682, 367] width 10 height 10
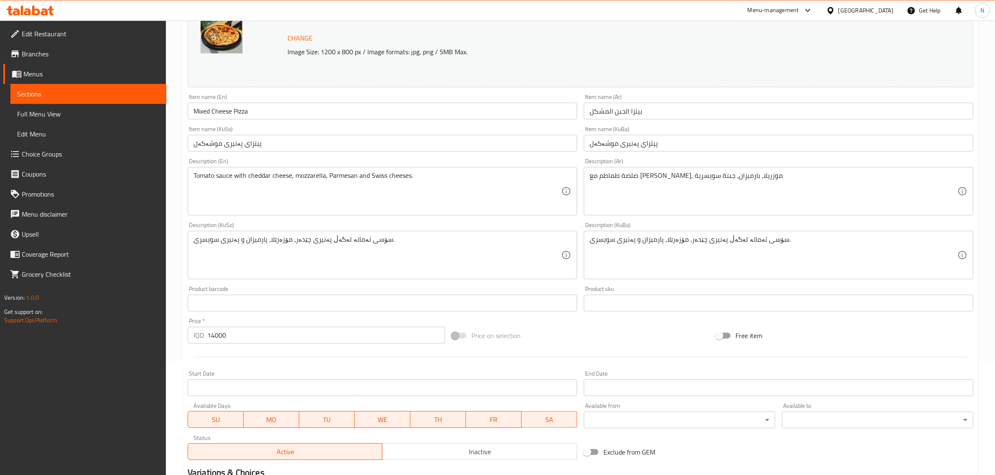
scroll to position [222, 0]
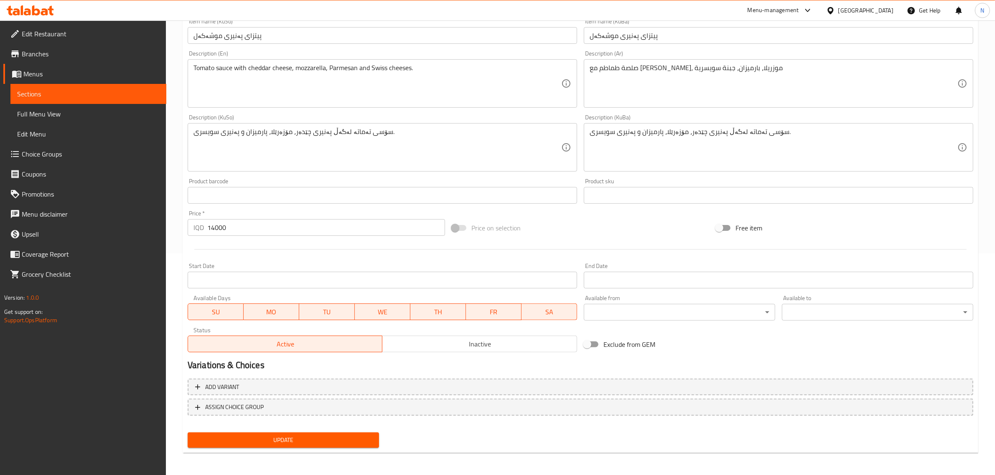
click at [475, 354] on div "Status Active Inactive" at bounding box center [382, 340] width 396 height 32
click at [481, 350] on span "Inactive" at bounding box center [480, 344] width 188 height 12
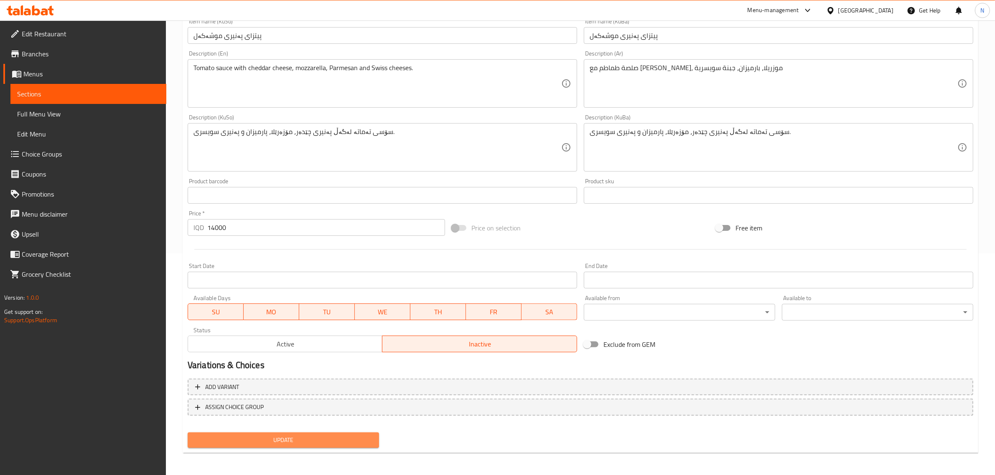
click at [372, 446] on button "Update" at bounding box center [283, 440] width 191 height 15
click at [30, 15] on icon at bounding box center [27, 11] width 7 height 7
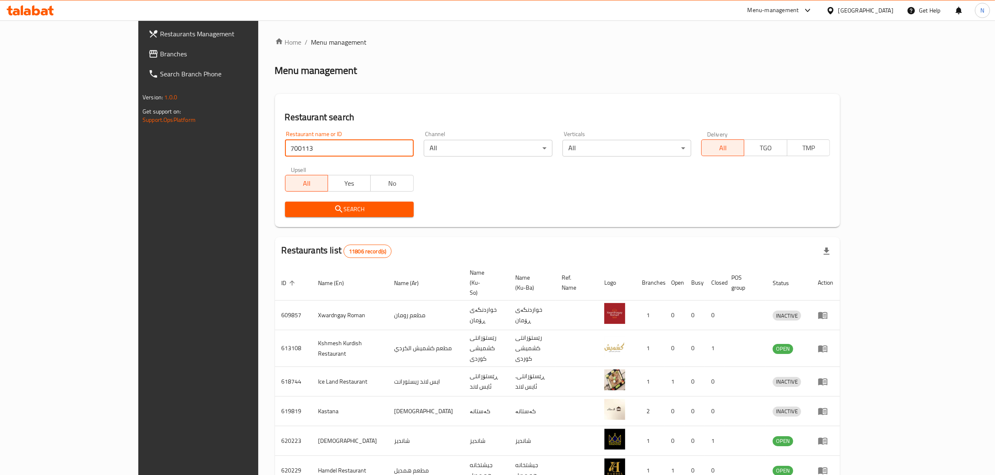
type input "700113"
click at [341, 210] on span "Search" at bounding box center [349, 209] width 115 height 10
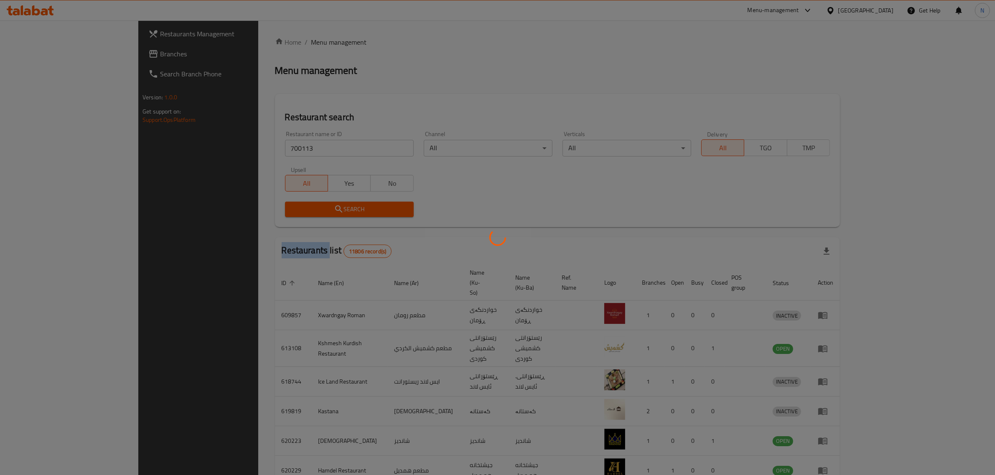
click at [341, 210] on div at bounding box center [497, 237] width 995 height 475
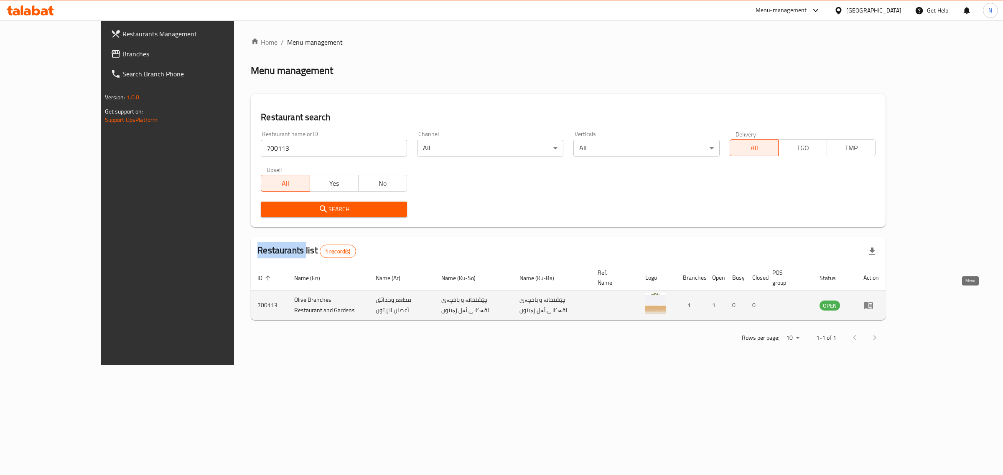
click at [873, 302] on icon "enhanced table" at bounding box center [868, 305] width 9 height 7
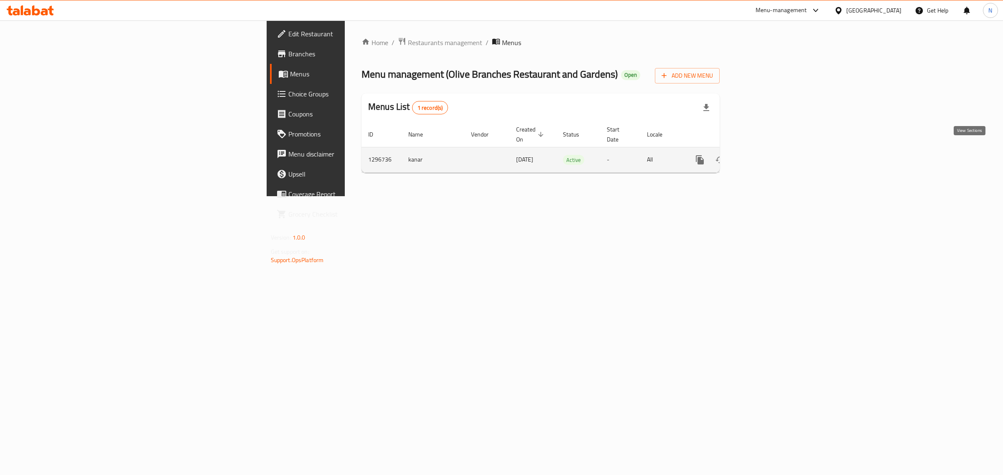
click at [765, 155] on icon "enhanced table" at bounding box center [760, 160] width 10 height 10
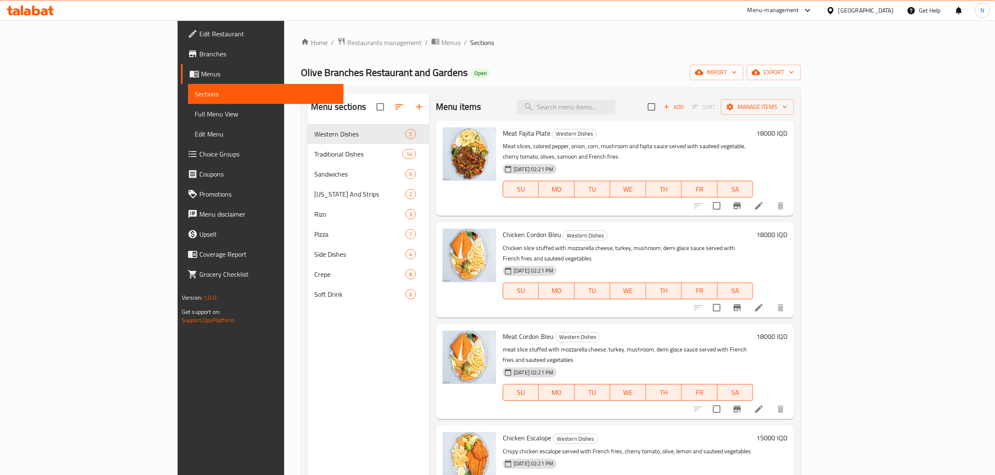
click at [199, 51] on span "Branches" at bounding box center [268, 54] width 138 height 10
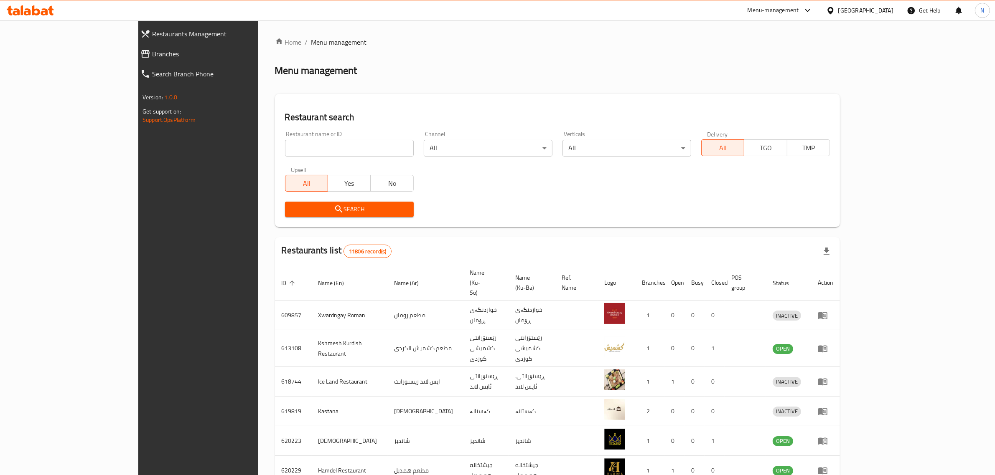
click at [333, 155] on input "search" at bounding box center [349, 148] width 129 height 17
paste input "671903"
type input "671903"
click at [347, 210] on span "Search" at bounding box center [349, 209] width 115 height 10
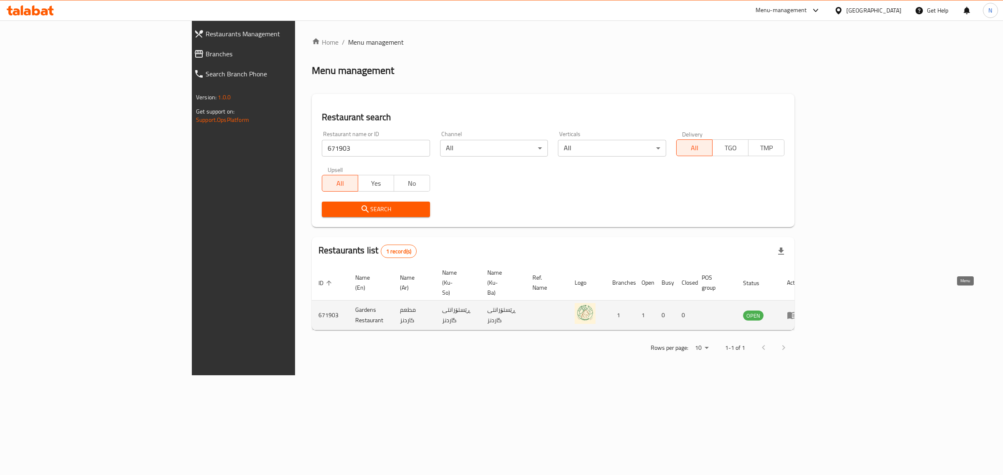
click at [796, 312] on icon "enhanced table" at bounding box center [791, 315] width 9 height 7
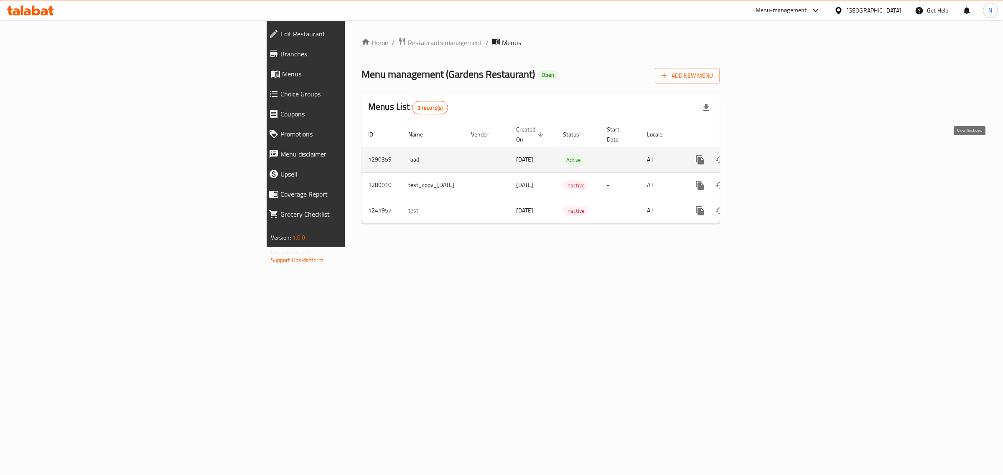
click at [765, 155] on icon "enhanced table" at bounding box center [760, 160] width 10 height 10
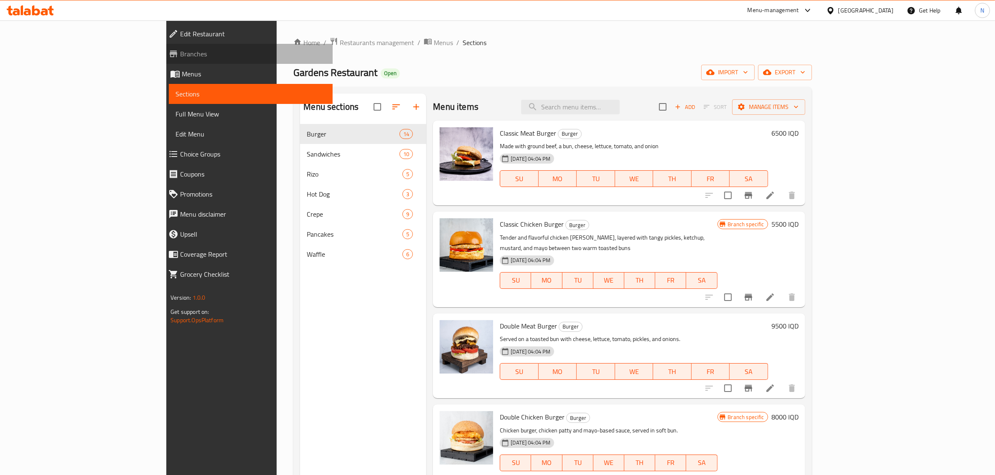
click at [180, 53] on span "Branches" at bounding box center [253, 54] width 146 height 10
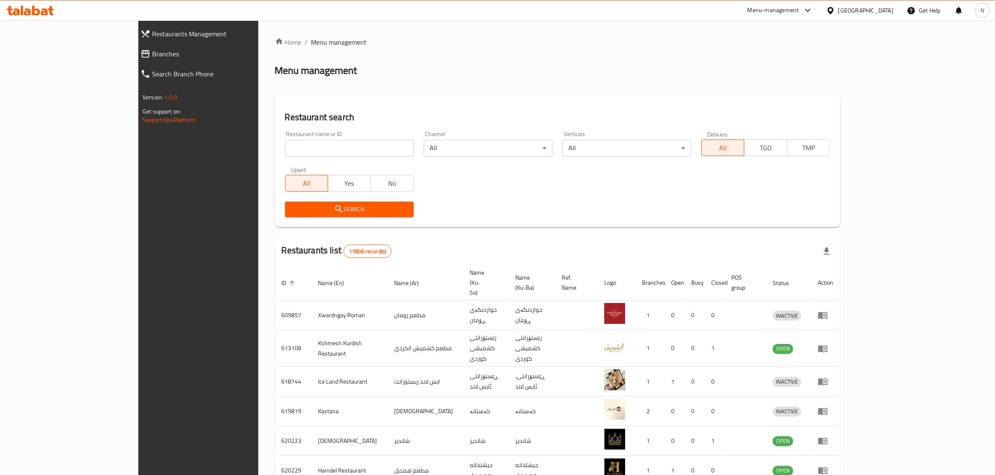
click at [340, 145] on input "search" at bounding box center [349, 148] width 129 height 17
paste input "707511"
type input "707511"
click at [345, 204] on span "Search" at bounding box center [349, 209] width 115 height 10
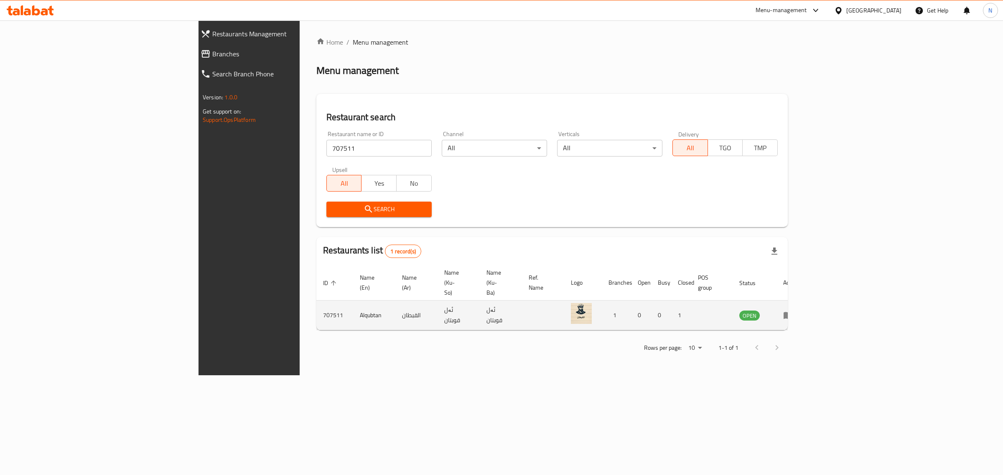
click at [793, 310] on icon "enhanced table" at bounding box center [788, 315] width 10 height 10
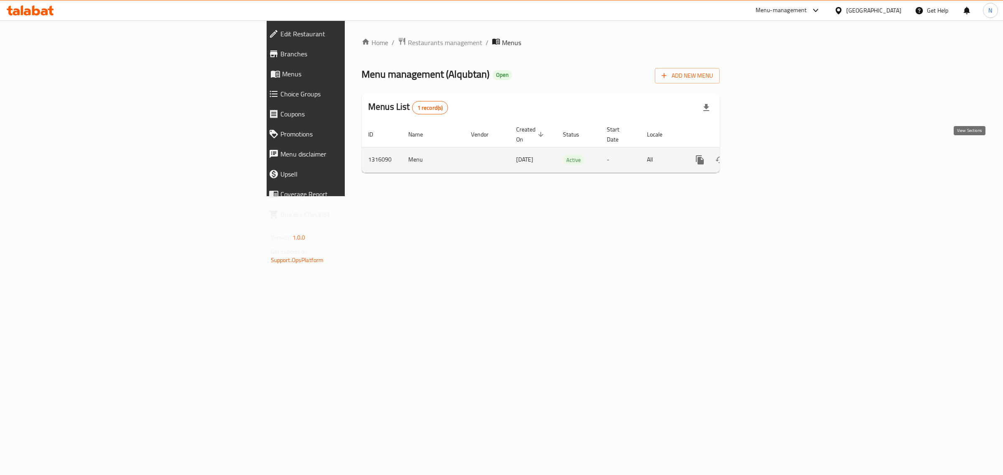
click at [770, 150] on link "enhanced table" at bounding box center [760, 160] width 20 height 20
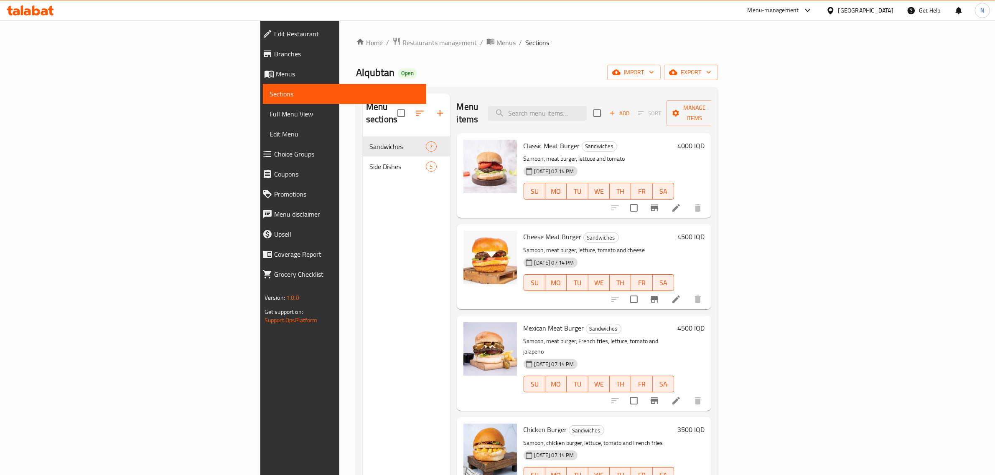
click at [274, 53] on span "Branches" at bounding box center [347, 54] width 146 height 10
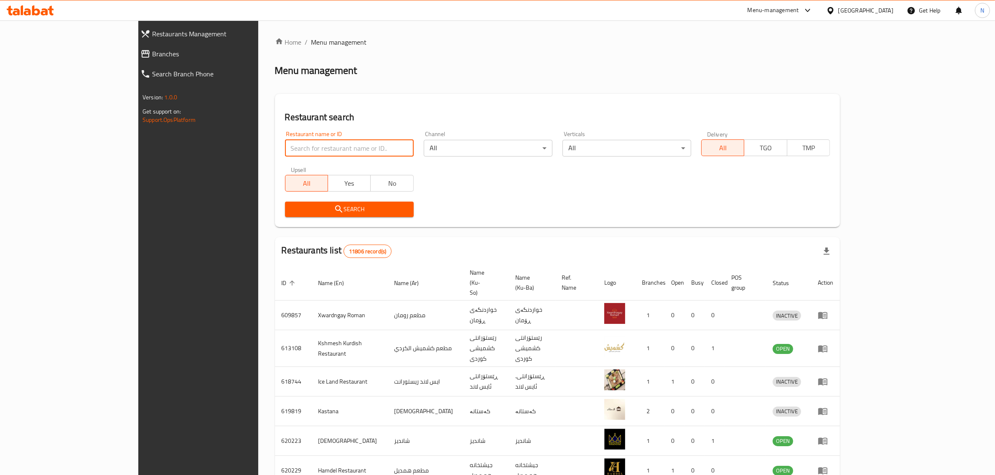
click at [295, 155] on input "search" at bounding box center [349, 148] width 129 height 17
paste input "704056"
type input "704056"
click at [354, 210] on span "Search" at bounding box center [349, 209] width 115 height 10
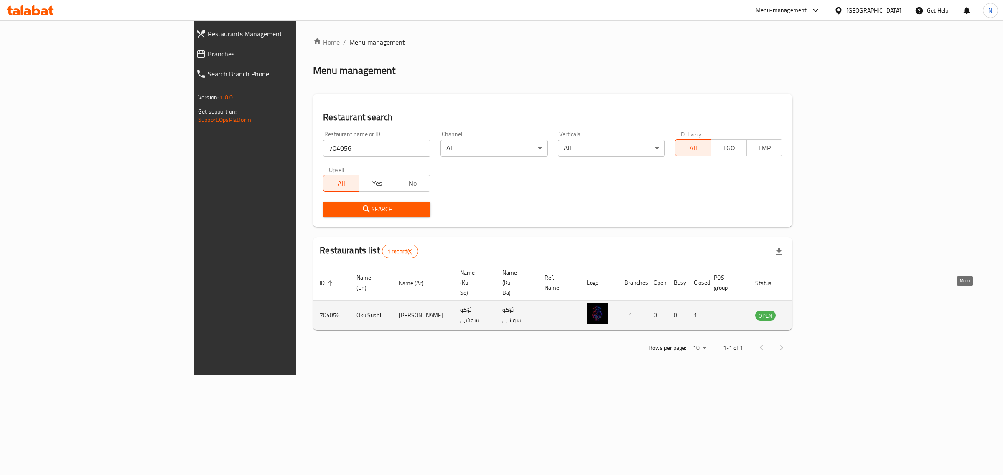
click at [809, 310] on icon "enhanced table" at bounding box center [804, 315] width 10 height 10
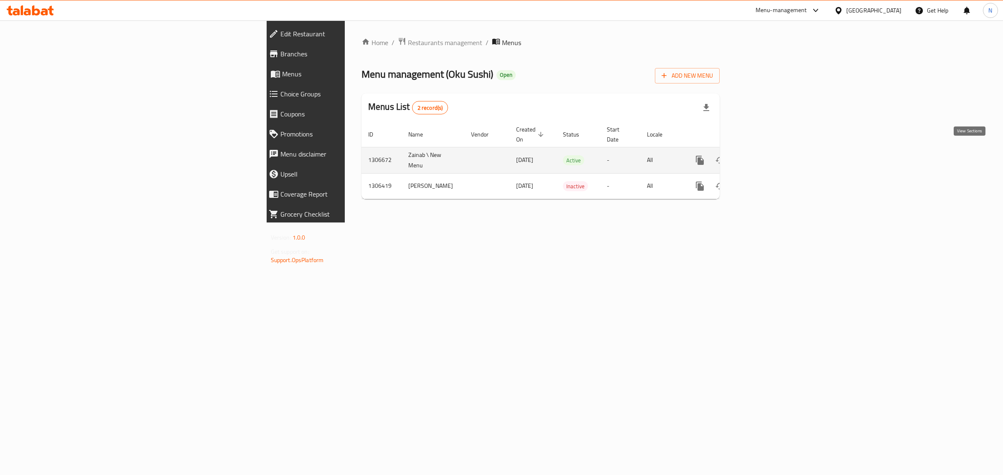
click at [765, 155] on icon "enhanced table" at bounding box center [760, 160] width 10 height 10
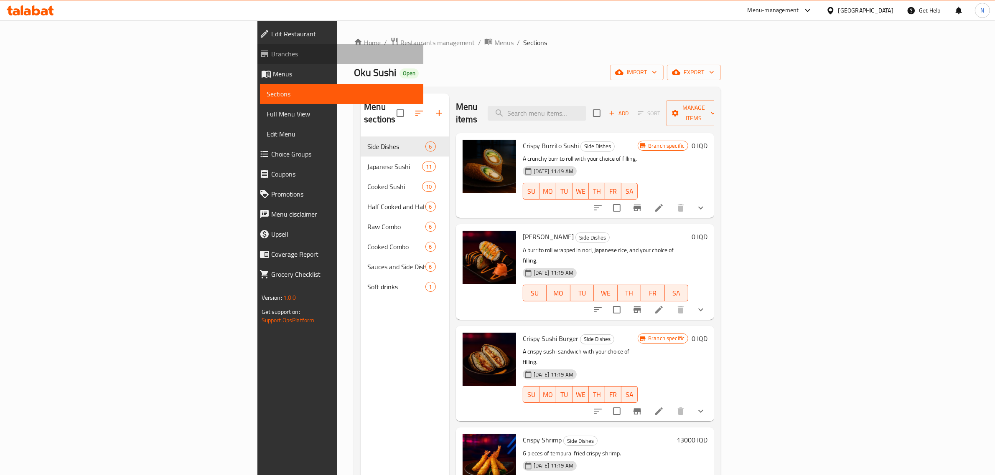
click at [253, 60] on link "Branches" at bounding box center [338, 54] width 171 height 20
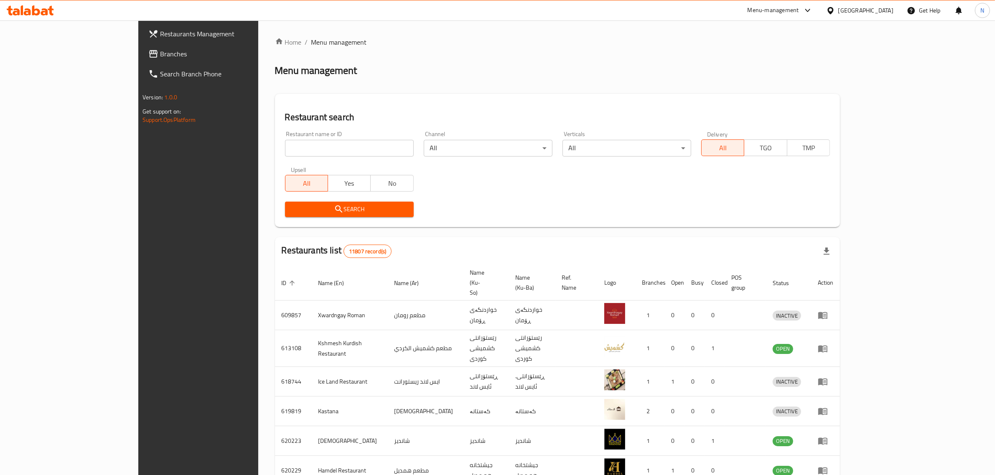
click at [303, 154] on input "search" at bounding box center [349, 148] width 129 height 17
paste input "706416"
type input "706416"
click at [345, 215] on button "Search" at bounding box center [349, 209] width 129 height 15
click at [345, 215] on div at bounding box center [497, 237] width 995 height 475
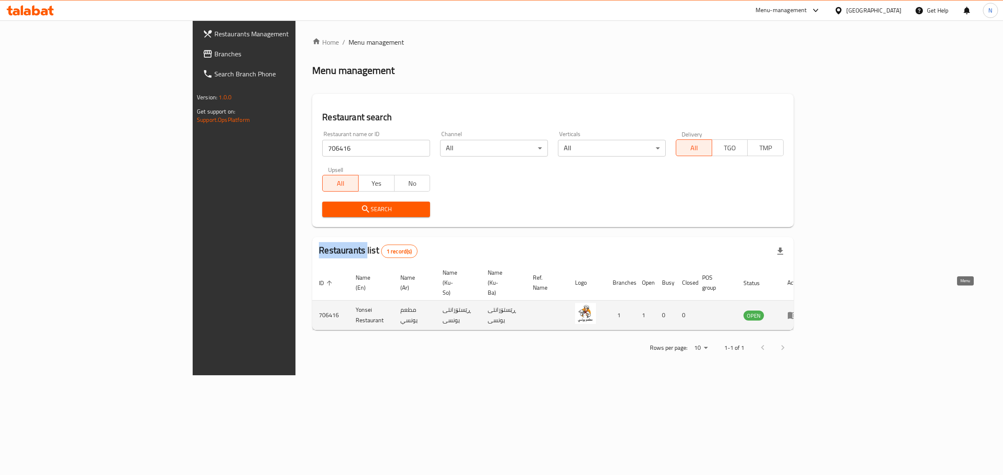
click at [797, 310] on icon "enhanced table" at bounding box center [792, 315] width 10 height 10
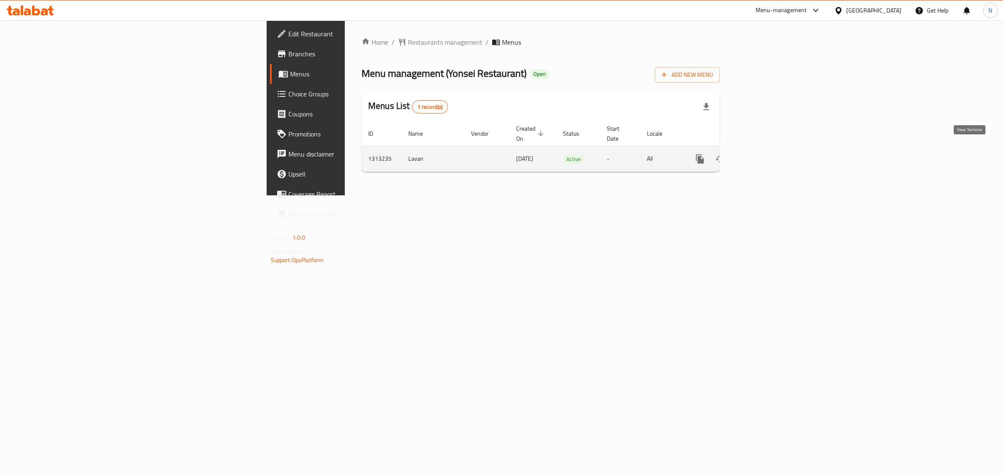
click at [765, 155] on icon "enhanced table" at bounding box center [760, 159] width 10 height 10
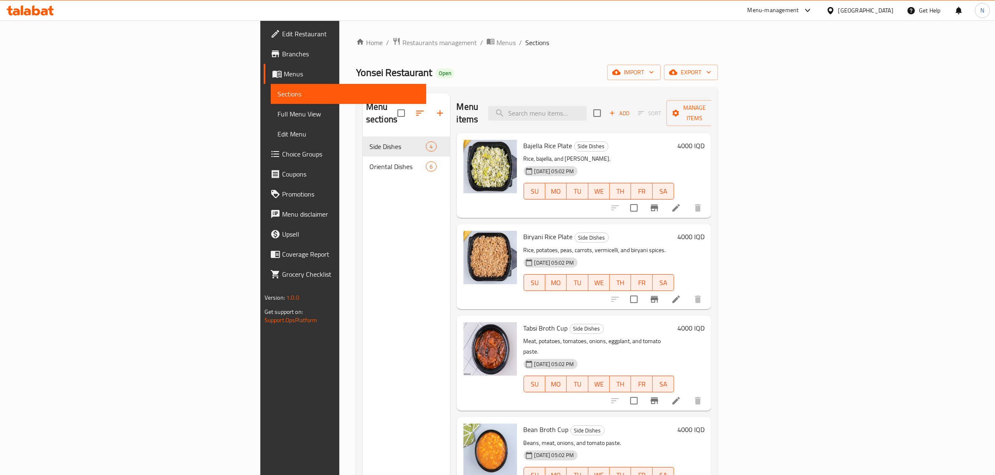
click at [282, 57] on span "Branches" at bounding box center [351, 54] width 138 height 10
